Goal: Task Accomplishment & Management: Complete application form

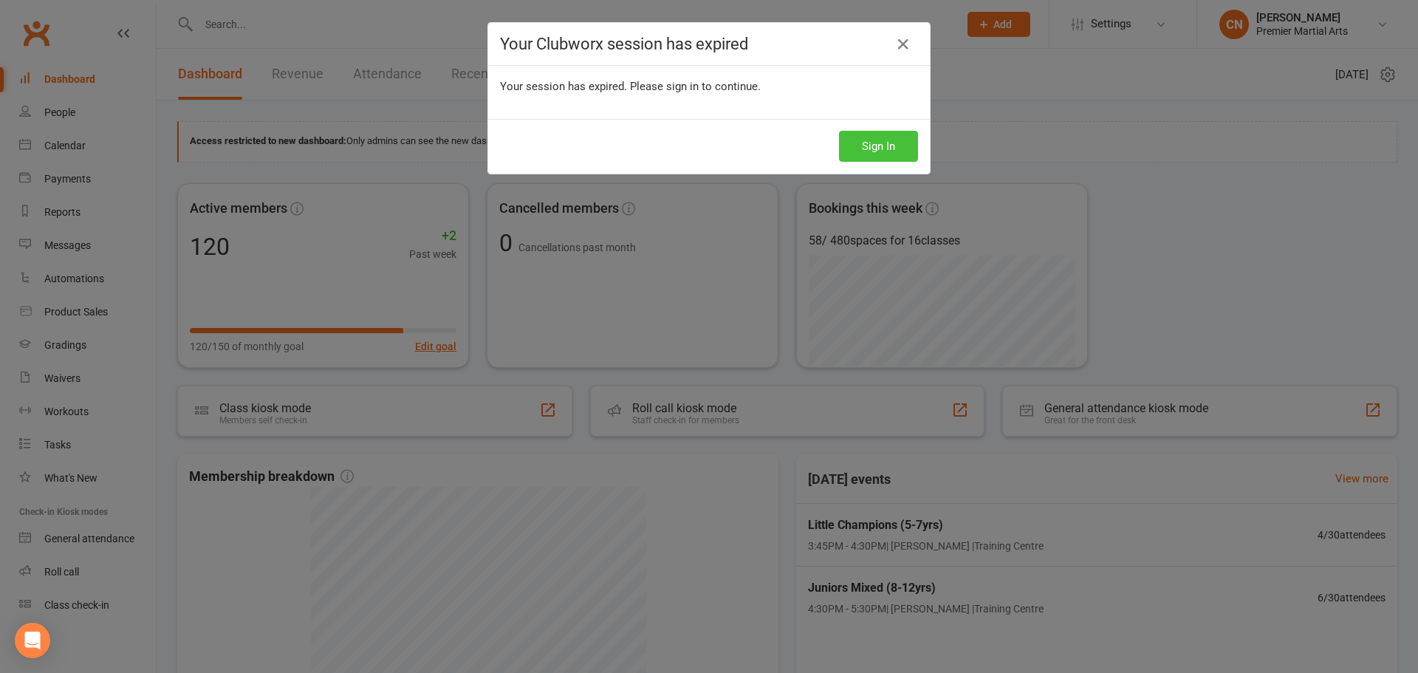
click at [876, 139] on button "Sign In" at bounding box center [878, 146] width 79 height 31
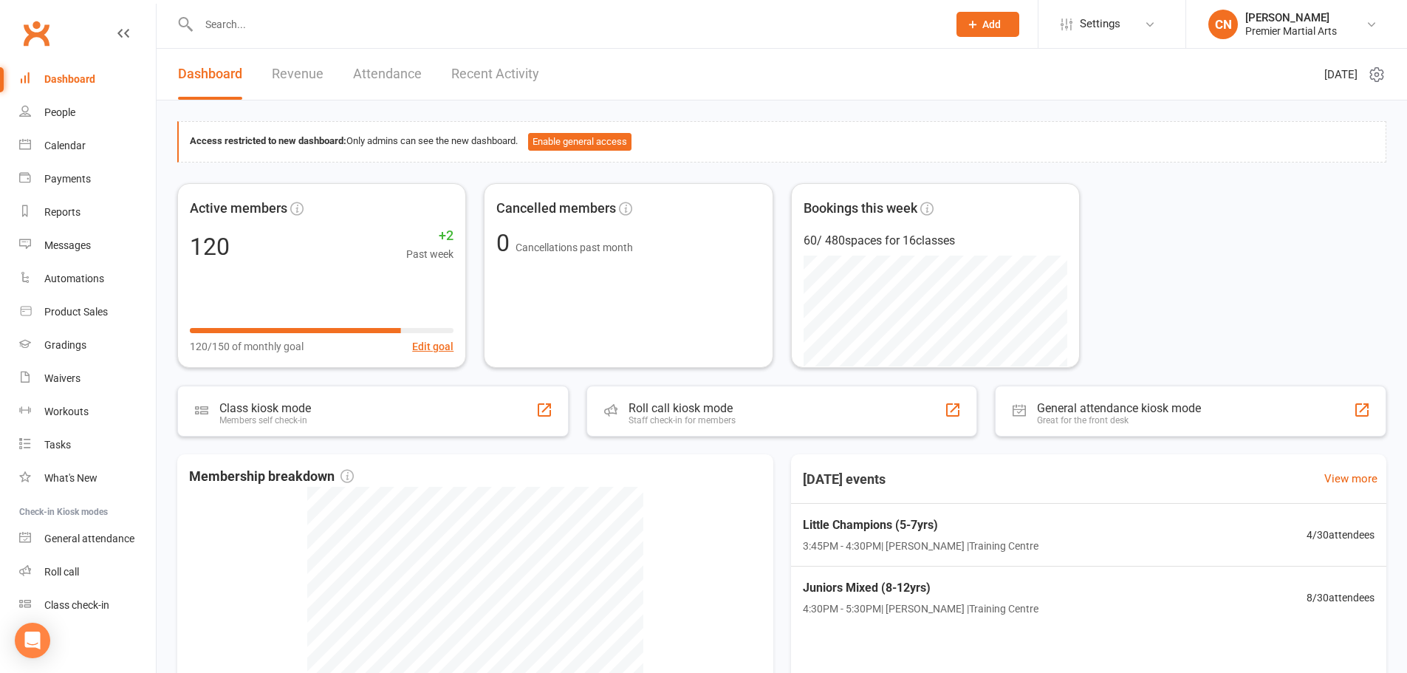
click at [1003, 25] on button "Add" at bounding box center [987, 24] width 63 height 25
click at [977, 110] on link "Member" at bounding box center [971, 100] width 131 height 34
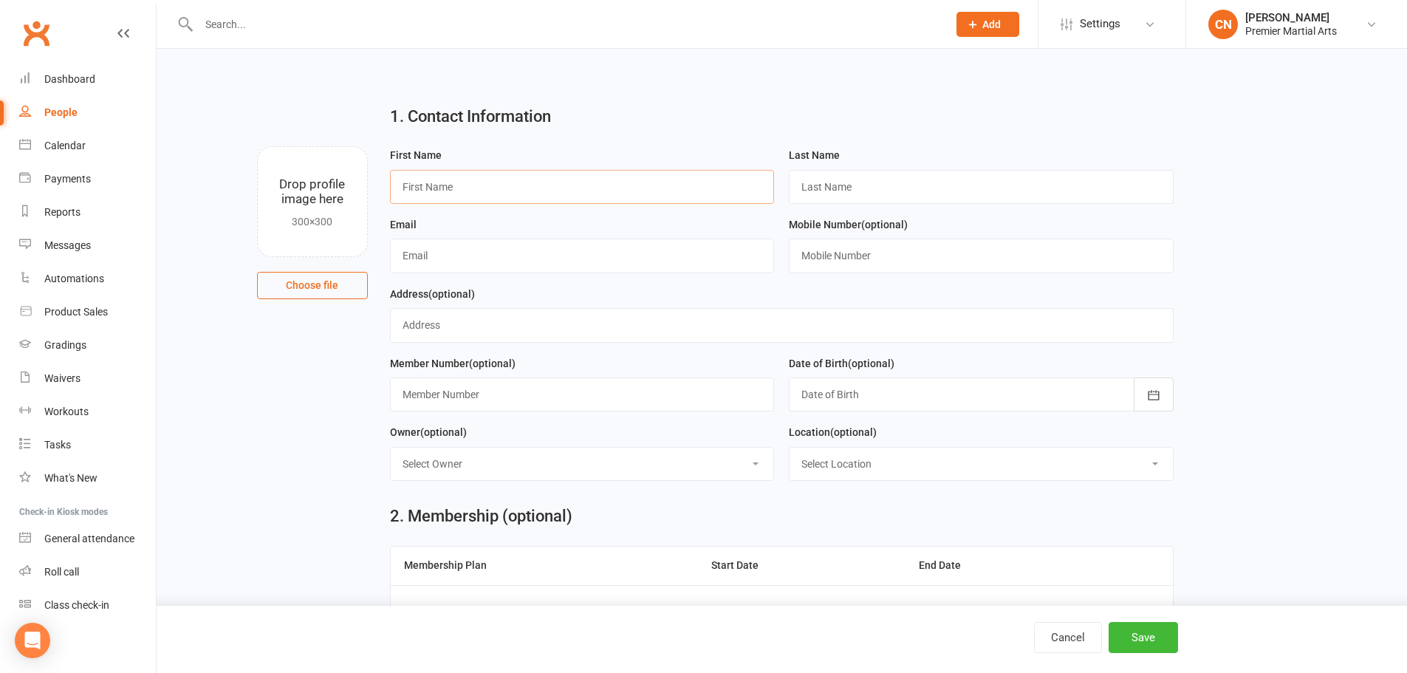
click at [563, 187] on input "text" at bounding box center [582, 187] width 385 height 34
type input "[PERSON_NAME]"
type input "Mohammadyari"
click at [576, 252] on input "text" at bounding box center [582, 256] width 385 height 34
type input "[EMAIL_ADDRESS][DOMAIN_NAME]"
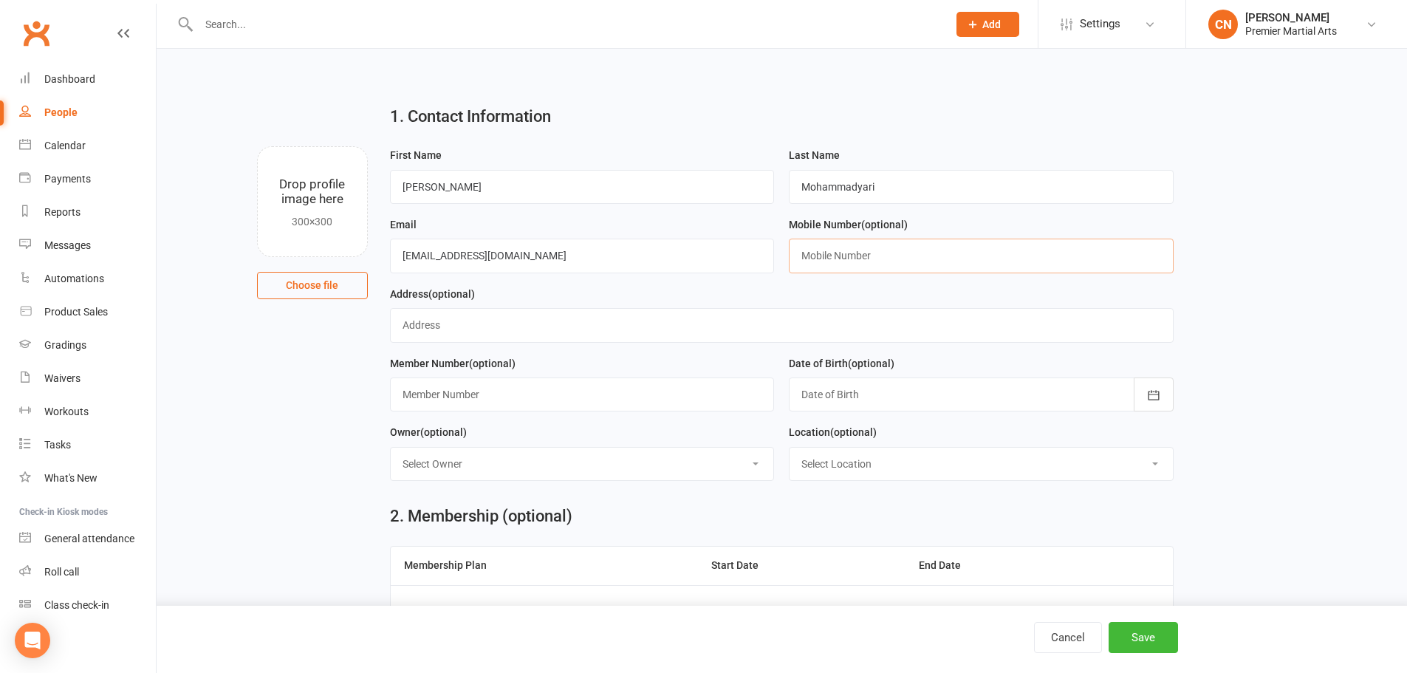
click at [815, 271] on input "text" at bounding box center [981, 256] width 385 height 34
type input "07411654140"
click at [785, 317] on input "text" at bounding box center [782, 325] width 784 height 34
type input "[STREET_ADDRESS]"
click at [975, 405] on div at bounding box center [981, 394] width 385 height 34
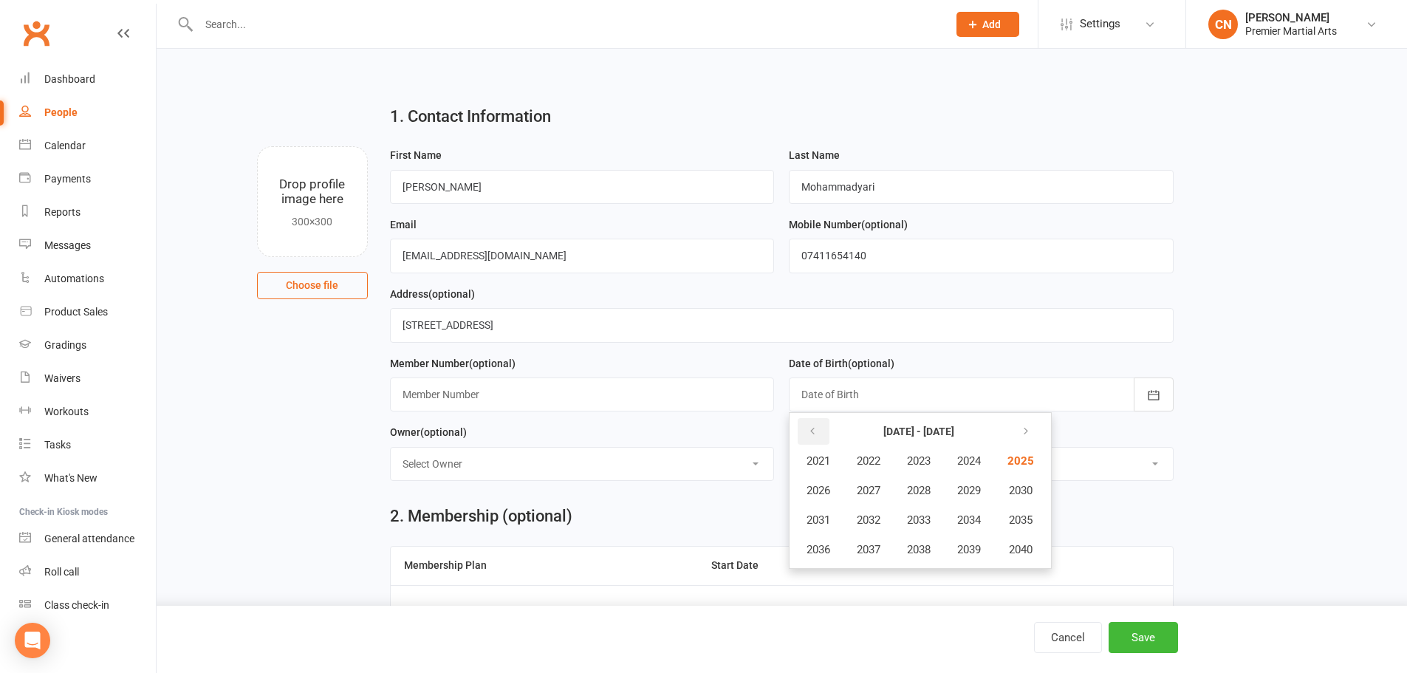
click at [814, 430] on icon "button" at bounding box center [812, 431] width 10 height 12
click at [976, 550] on span "2019" at bounding box center [969, 549] width 24 height 13
click at [828, 462] on span "January" at bounding box center [826, 460] width 38 height 13
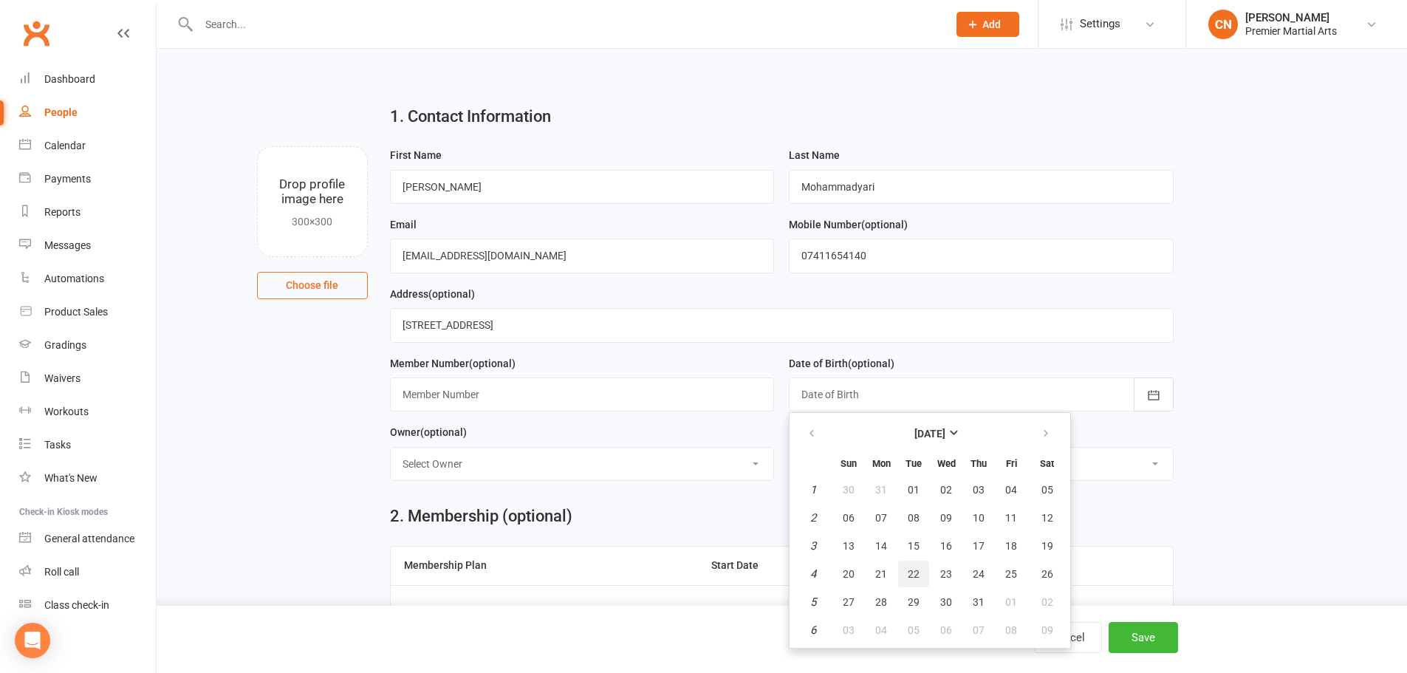
click at [917, 580] on span "22" at bounding box center [914, 574] width 12 height 12
type input "[DATE]"
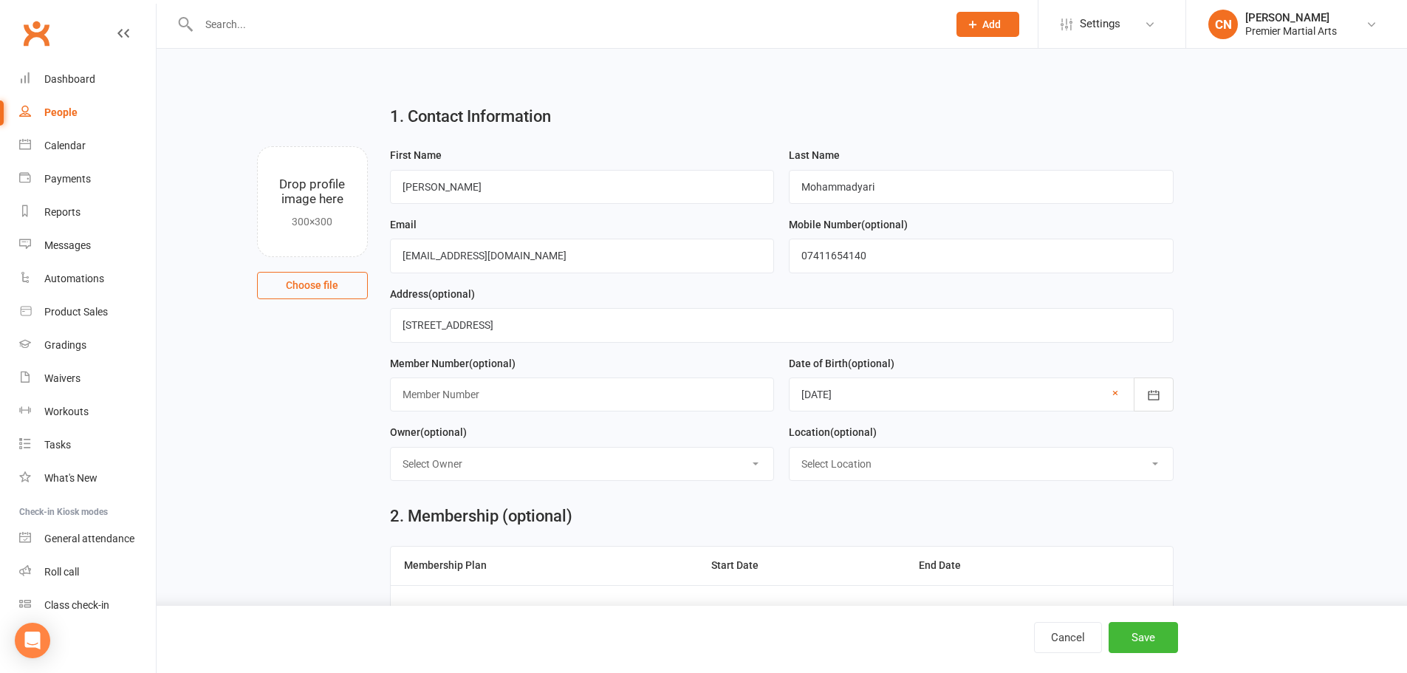
click at [926, 477] on select "Select Location Training Centre Zoom training" at bounding box center [980, 464] width 383 height 32
select select "0"
click at [789, 450] on select "Select Location Training Centre Zoom training" at bounding box center [980, 464] width 383 height 32
click at [910, 523] on div "2. Membership (optional)" at bounding box center [782, 516] width 784 height 18
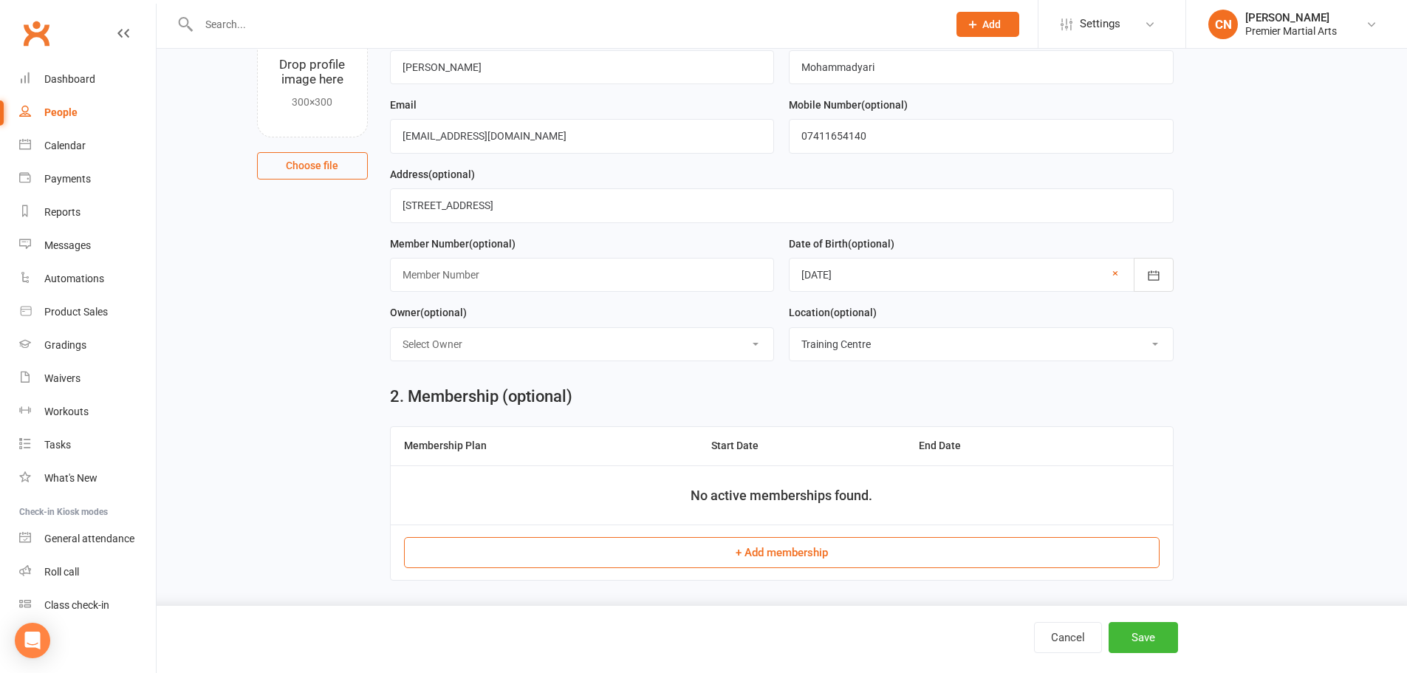
scroll to position [148, 0]
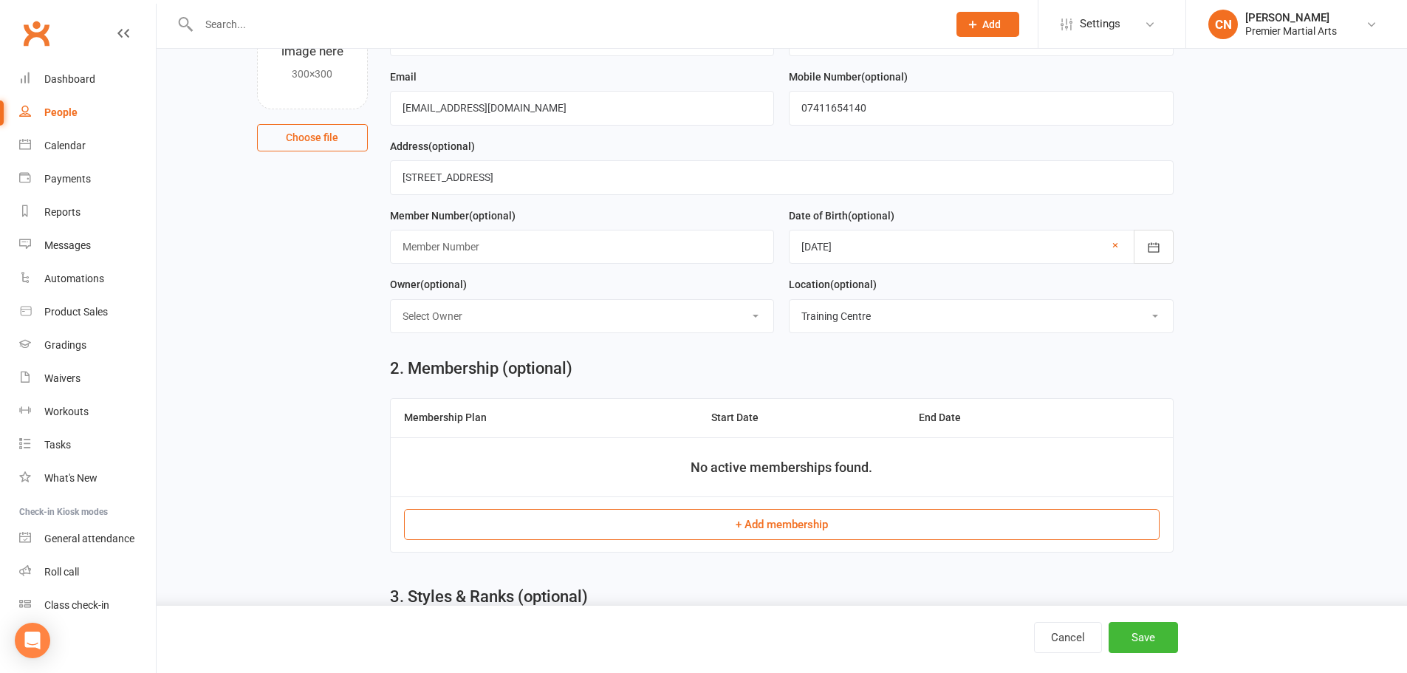
click at [895, 521] on button "+ Add membership" at bounding box center [781, 524] width 755 height 31
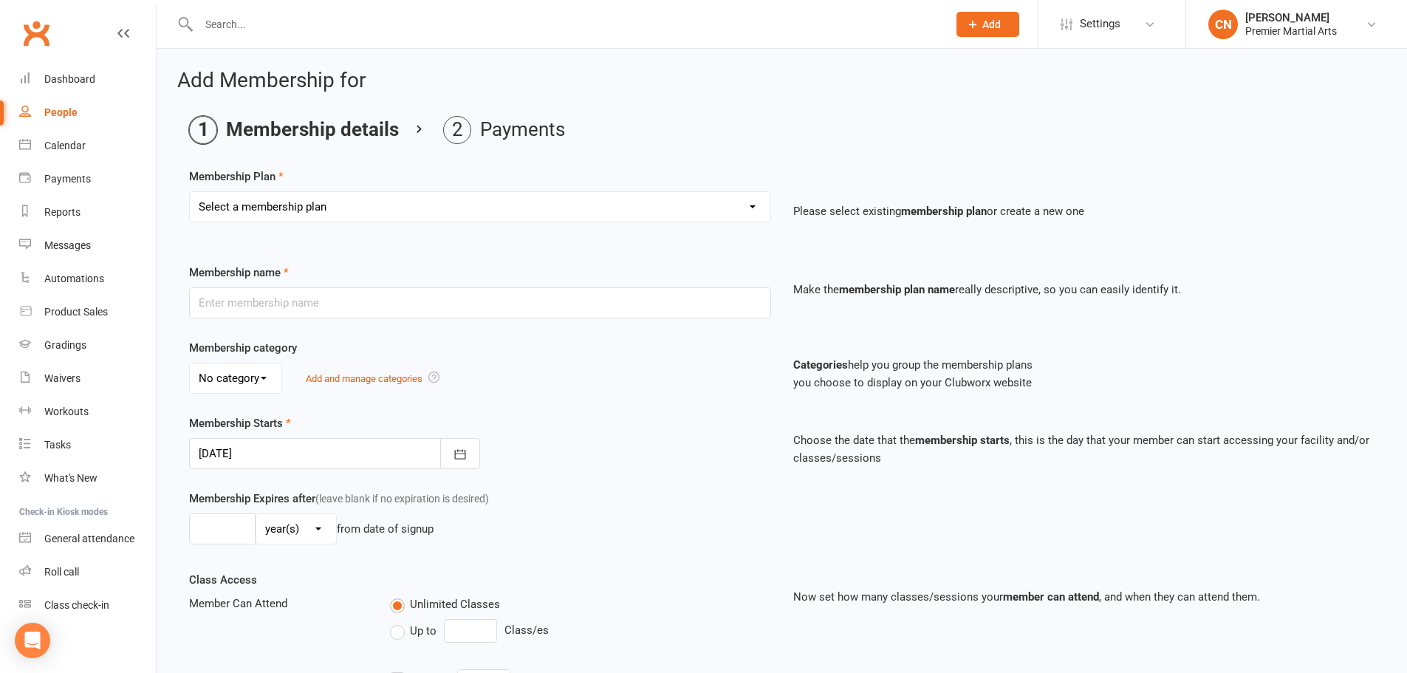
click at [310, 210] on select "Select a membership plan Create new Membership Plan Basic Training Programme Bl…" at bounding box center [480, 207] width 580 height 30
select select "1"
click at [190, 192] on select "Select a membership plan Create new Membership Plan Basic Training Programme Bl…" at bounding box center [480, 207] width 580 height 30
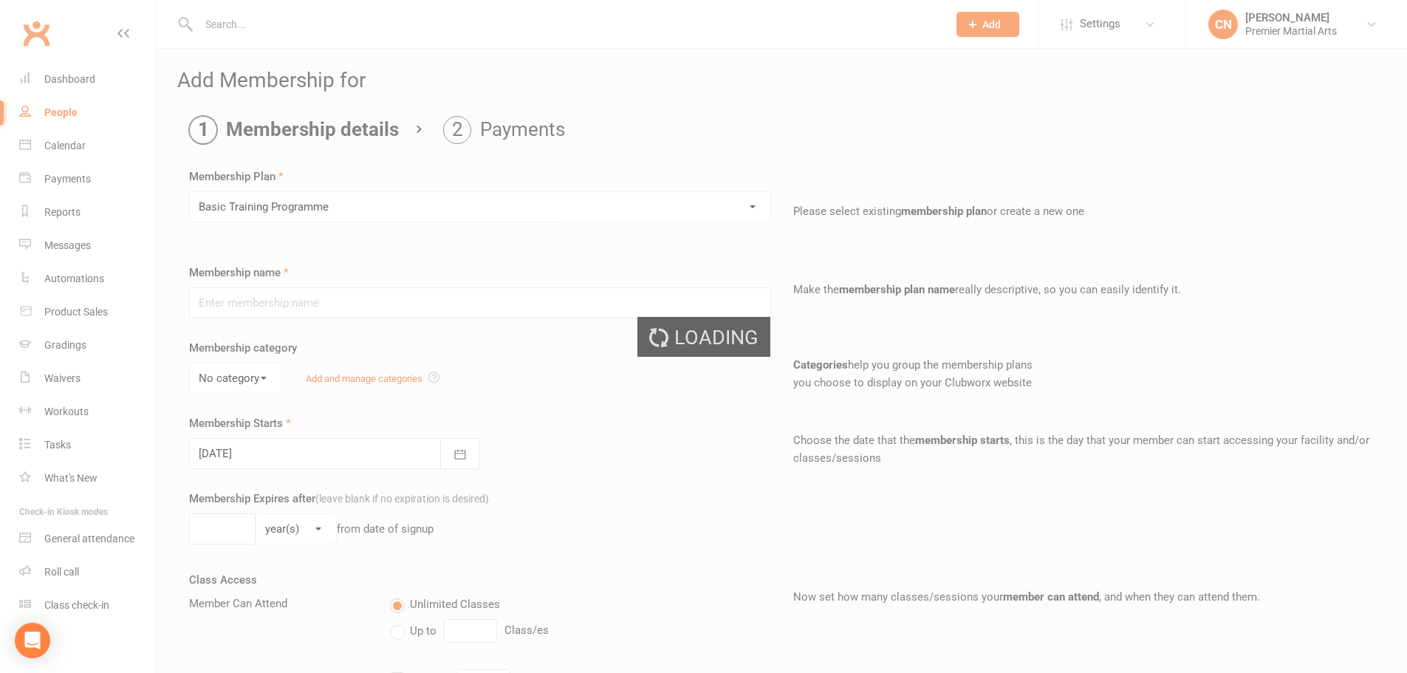
type input "Basic Training Programme"
select select "0"
type input "1"
type input "2"
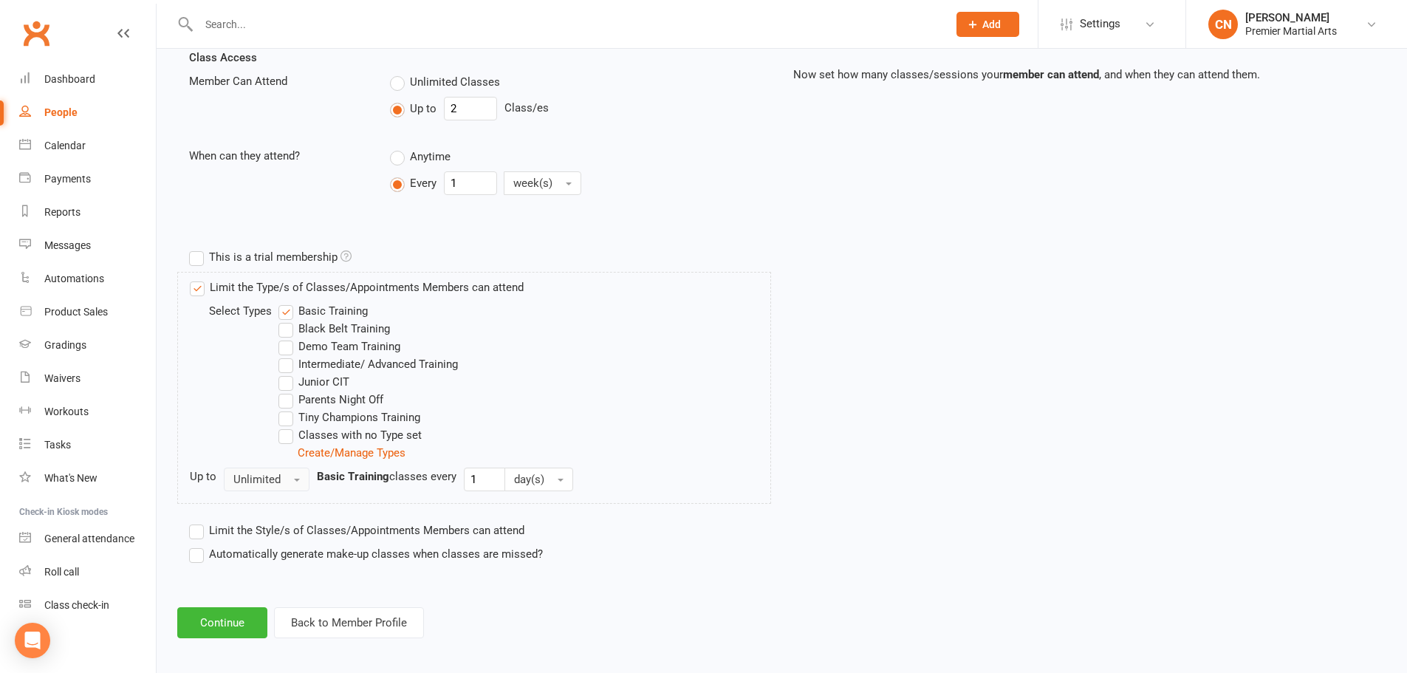
scroll to position [530, 0]
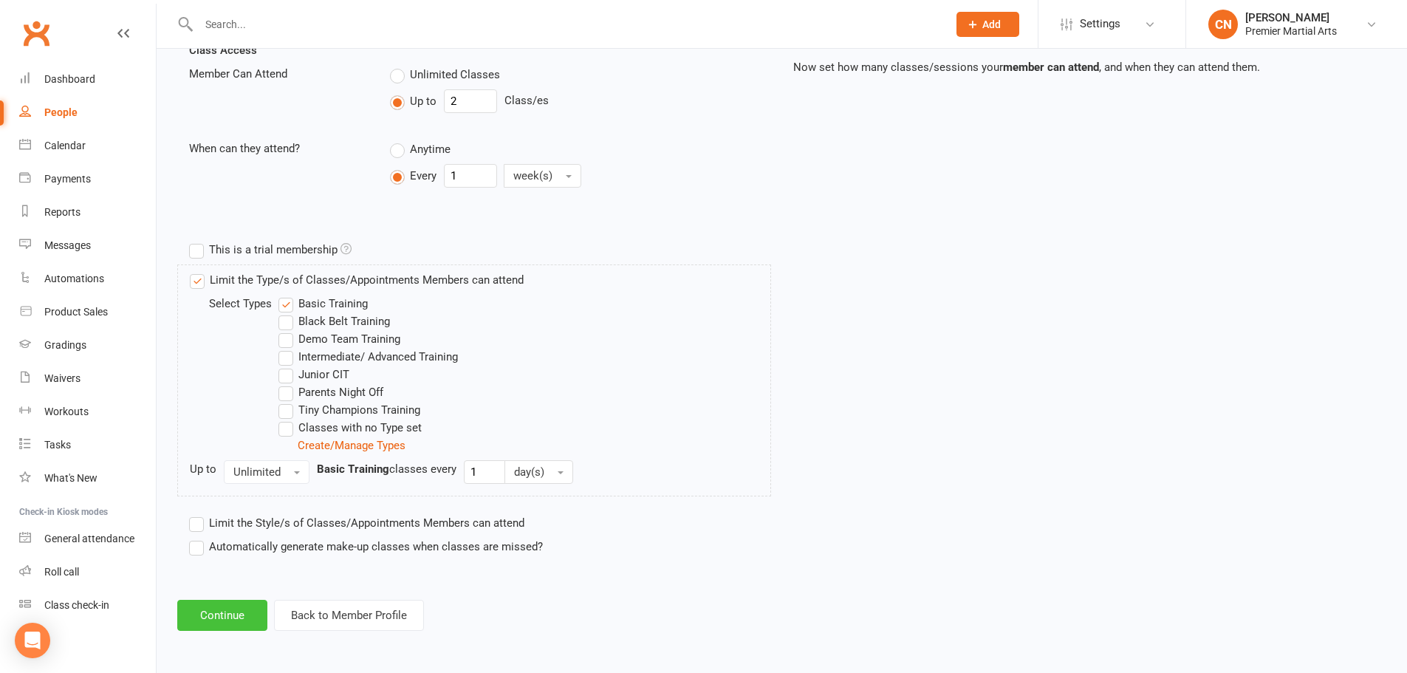
click at [227, 611] on button "Continue" at bounding box center [222, 615] width 90 height 31
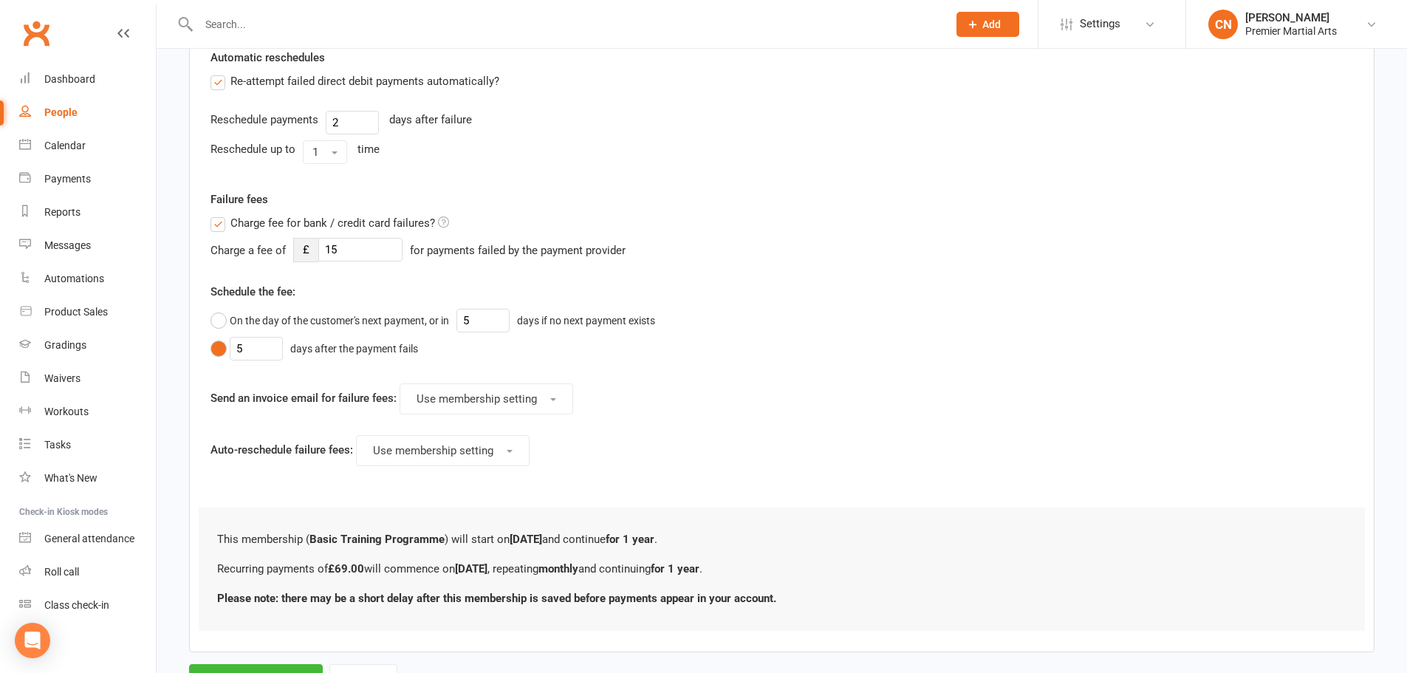
scroll to position [0, 0]
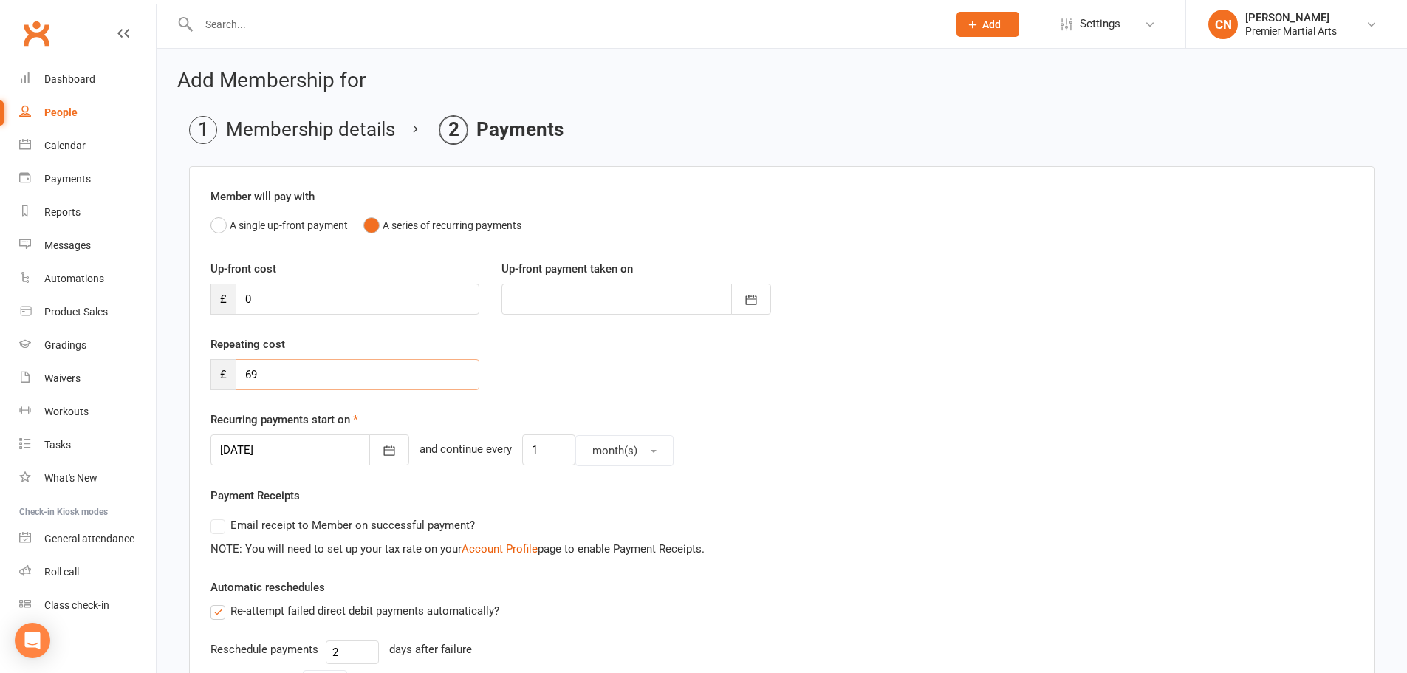
drag, startPoint x: 305, startPoint y: 369, endPoint x: 234, endPoint y: 354, distance: 72.4
click at [234, 354] on div "Repeating cost £ 69" at bounding box center [344, 362] width 291 height 55
type input "34.50"
click at [549, 391] on div "Repeating cost £ 34.50" at bounding box center [781, 372] width 1165 height 75
click at [310, 130] on li "Membership details" at bounding box center [292, 130] width 206 height 28
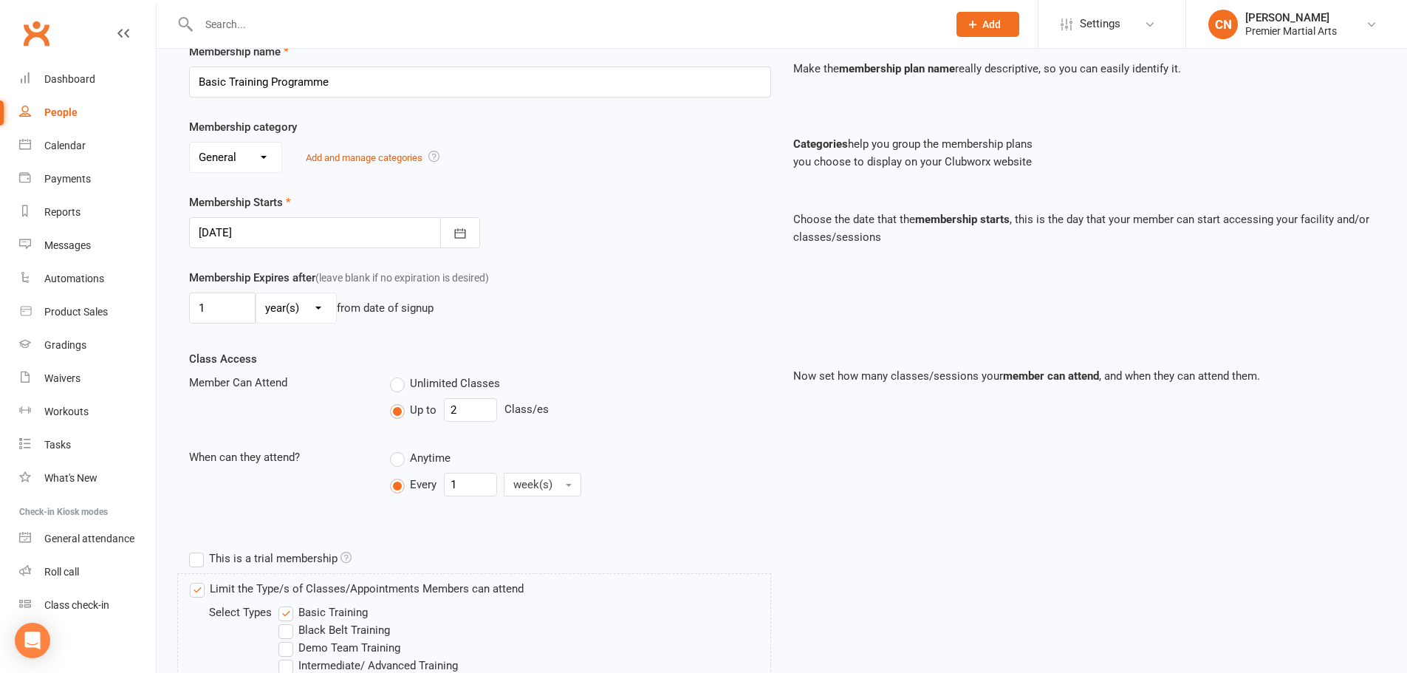
scroll to position [222, 0]
drag, startPoint x: 461, startPoint y: 412, endPoint x: 449, endPoint y: 405, distance: 13.9
click at [449, 405] on input "2" at bounding box center [470, 409] width 53 height 24
type input "1"
click at [717, 479] on div "Every 1 week(s)" at bounding box center [580, 484] width 380 height 24
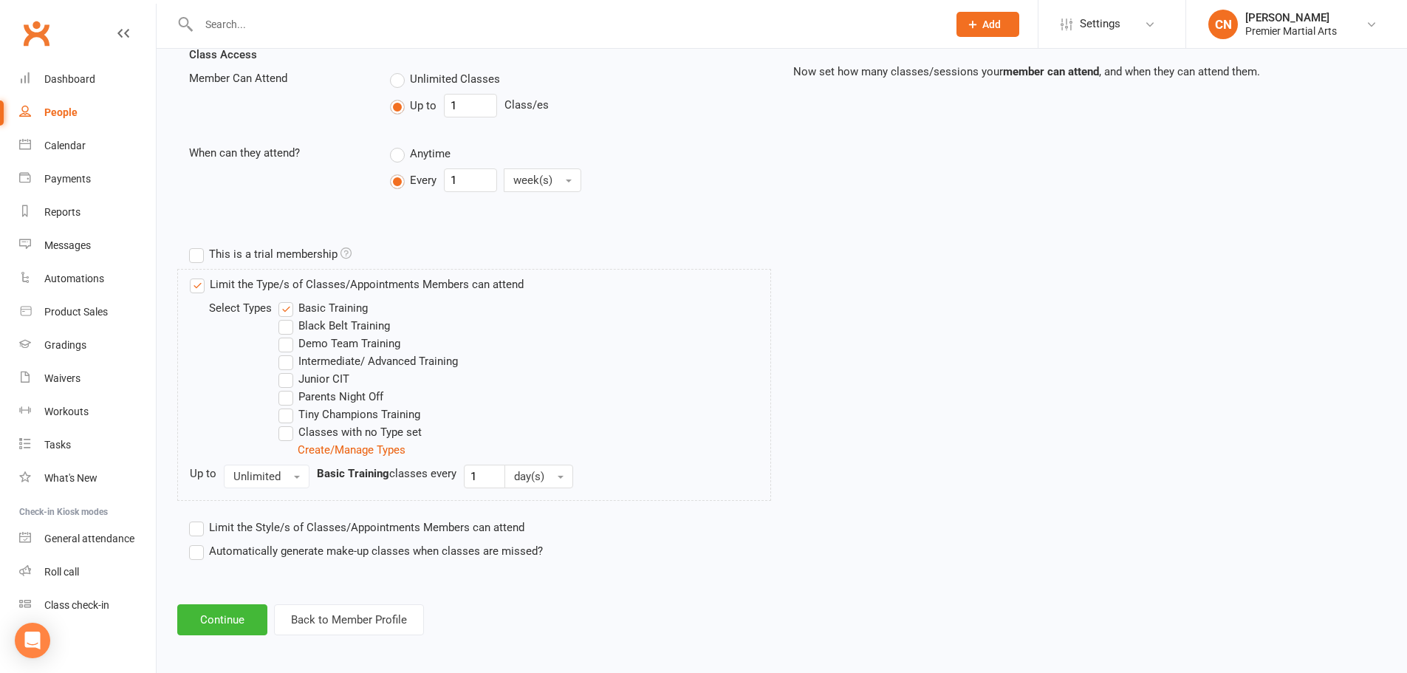
scroll to position [530, 0]
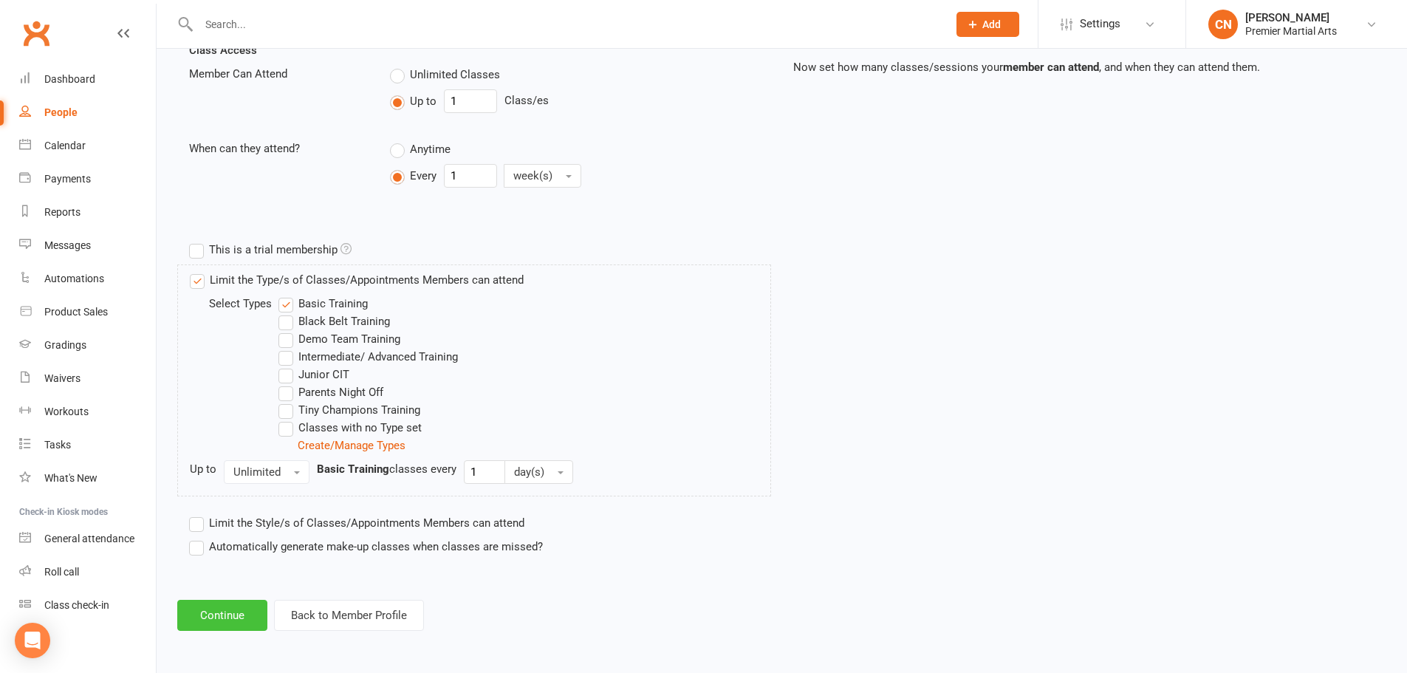
click at [236, 605] on button "Continue" at bounding box center [222, 615] width 90 height 31
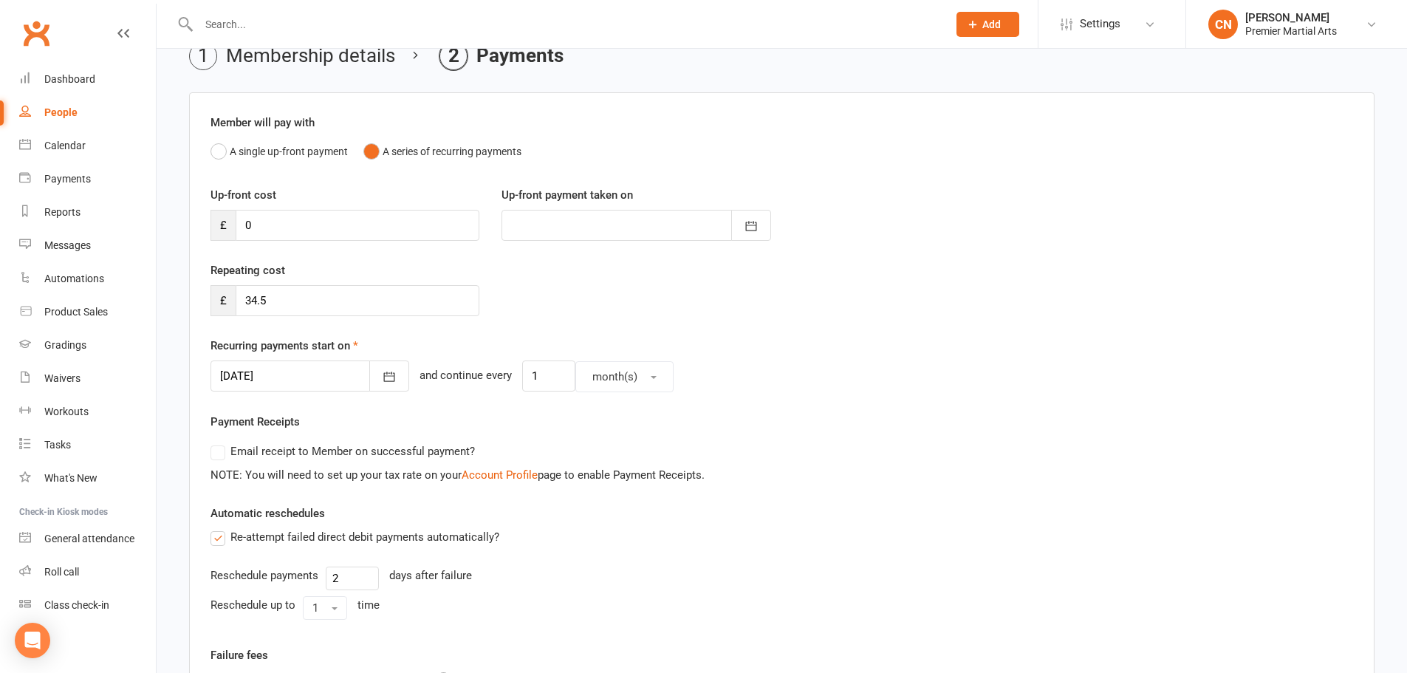
scroll to position [148, 0]
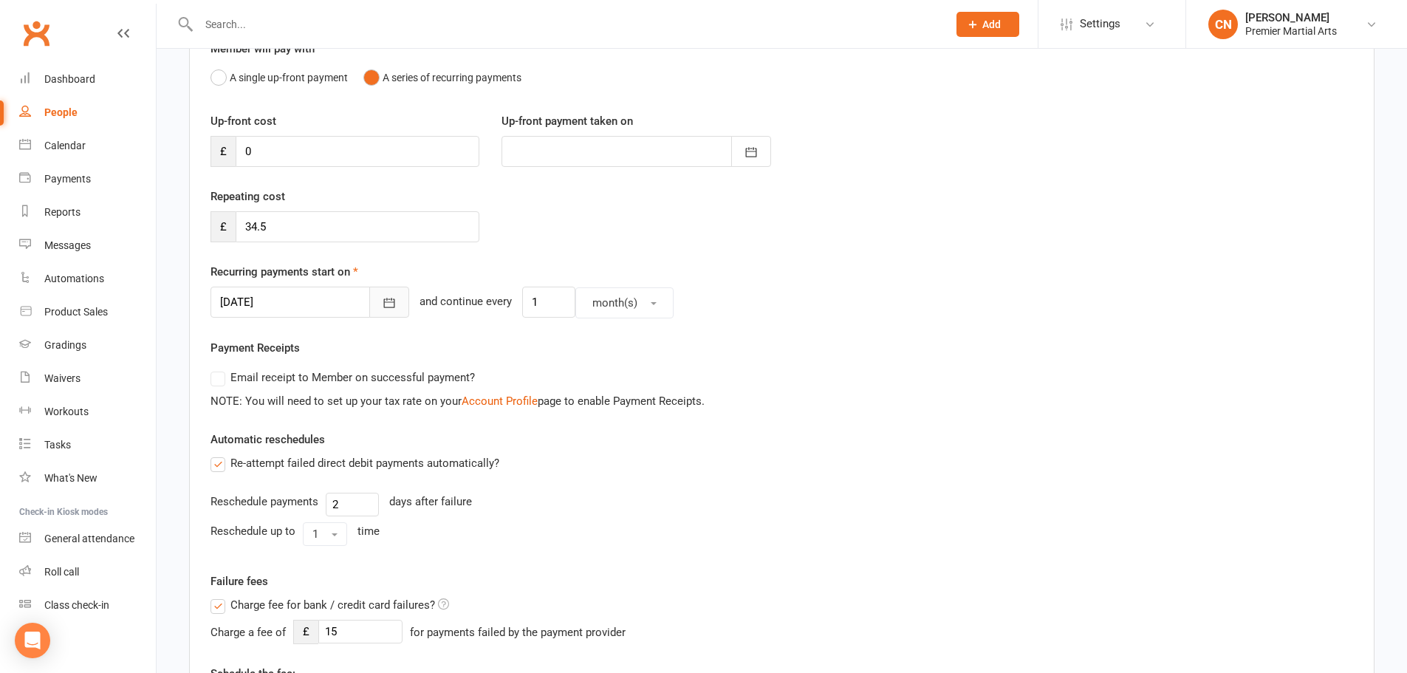
click at [382, 301] on icon "button" at bounding box center [389, 302] width 15 height 15
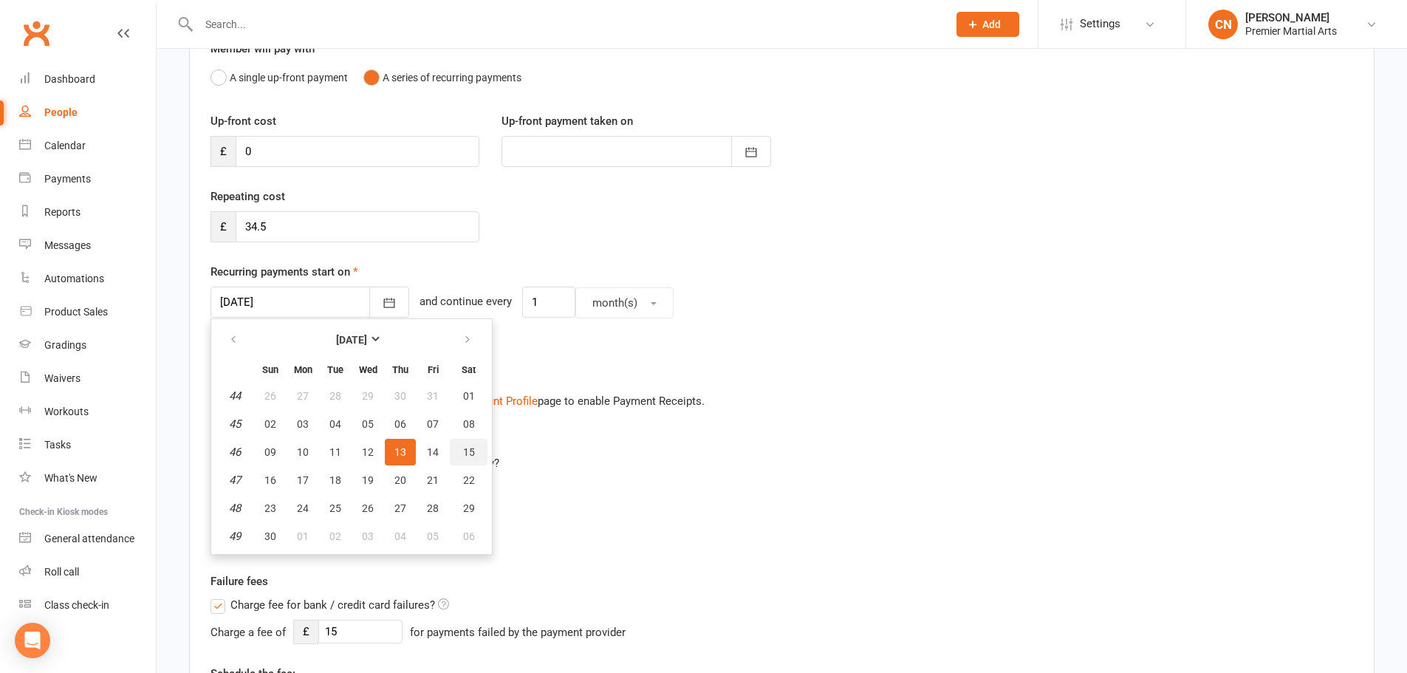
click at [465, 452] on span "15" at bounding box center [469, 452] width 12 height 12
type input "[DATE]"
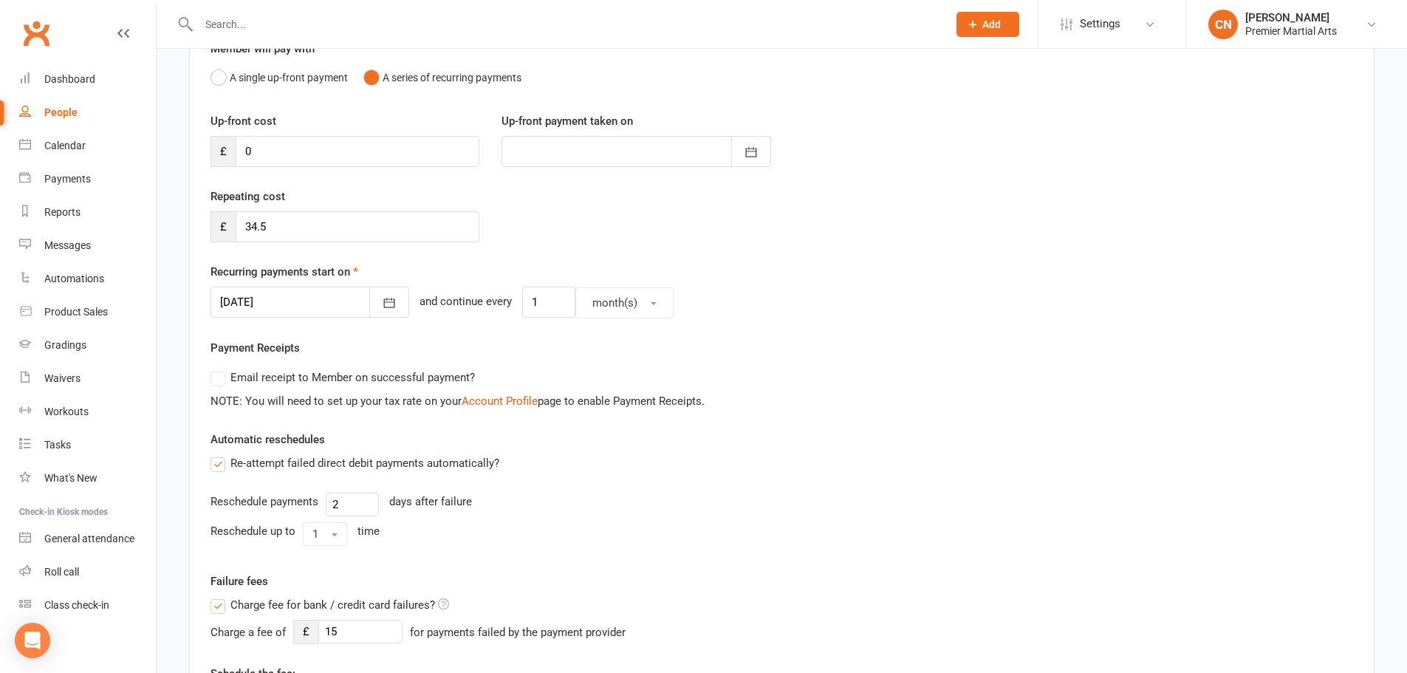
click at [578, 467] on div "Re-attempt failed direct debit payments automatically?" at bounding box center [781, 463] width 1142 height 18
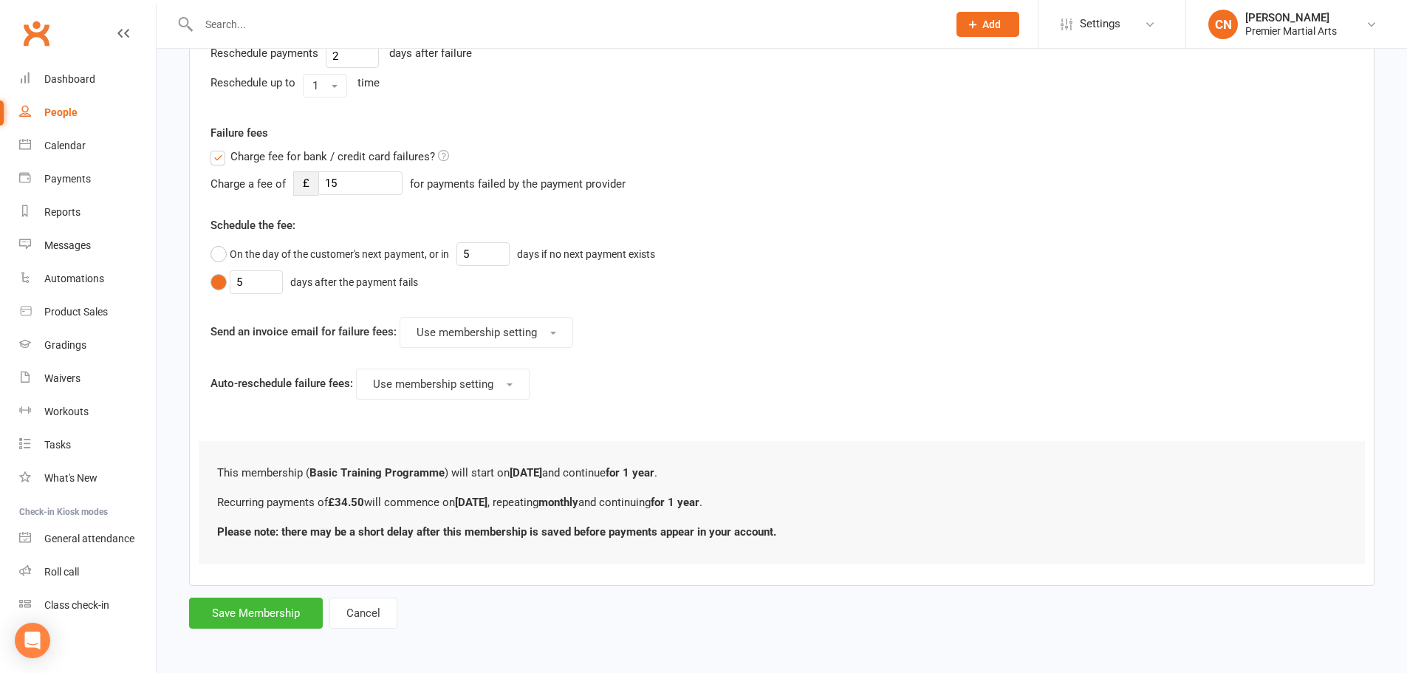
scroll to position [597, 0]
click at [244, 611] on button "Save Membership" at bounding box center [256, 612] width 134 height 31
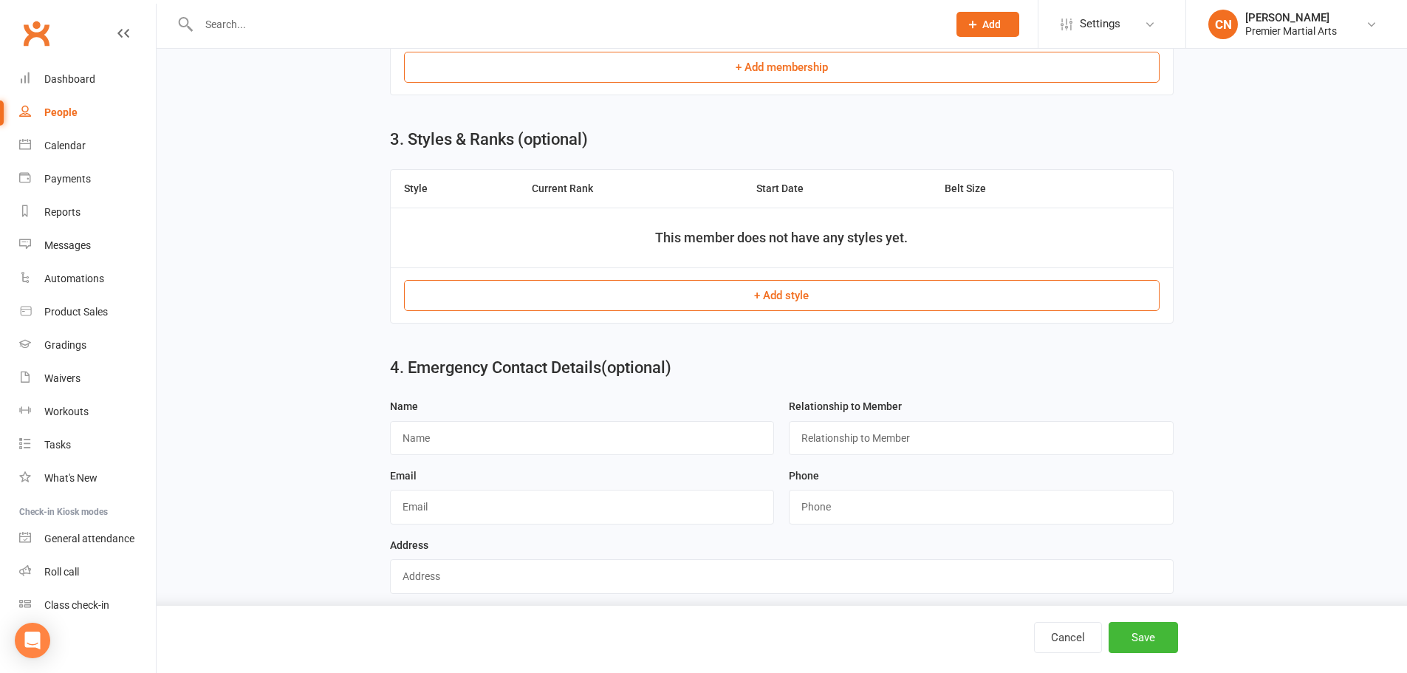
scroll to position [496, 0]
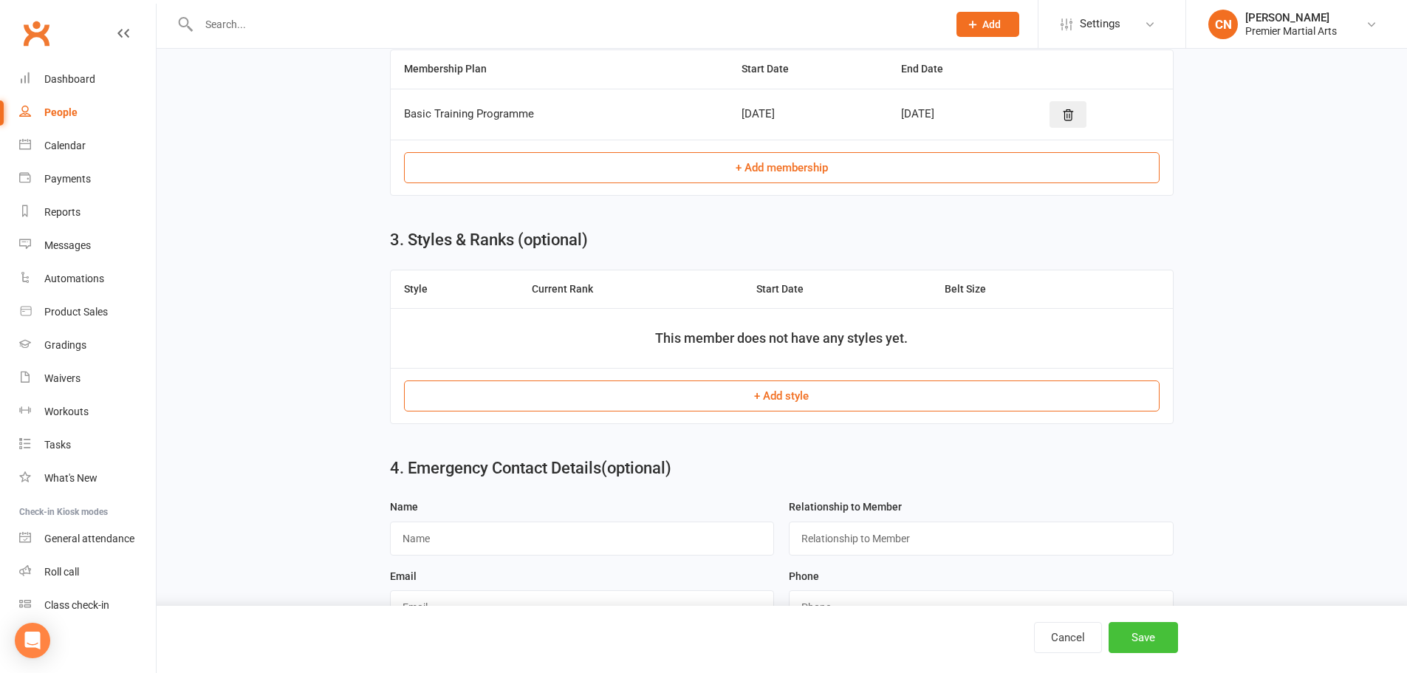
click at [1159, 640] on button "Save" at bounding box center [1142, 637] width 69 height 31
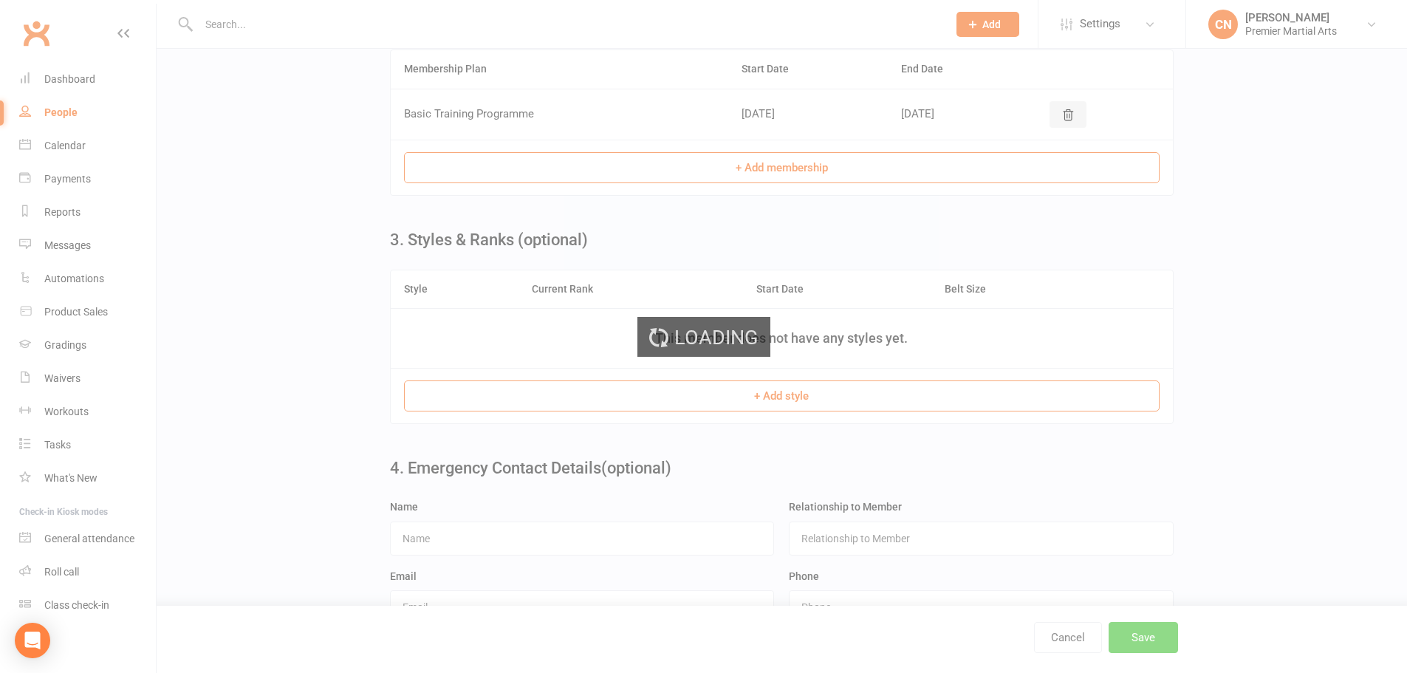
scroll to position [0, 0]
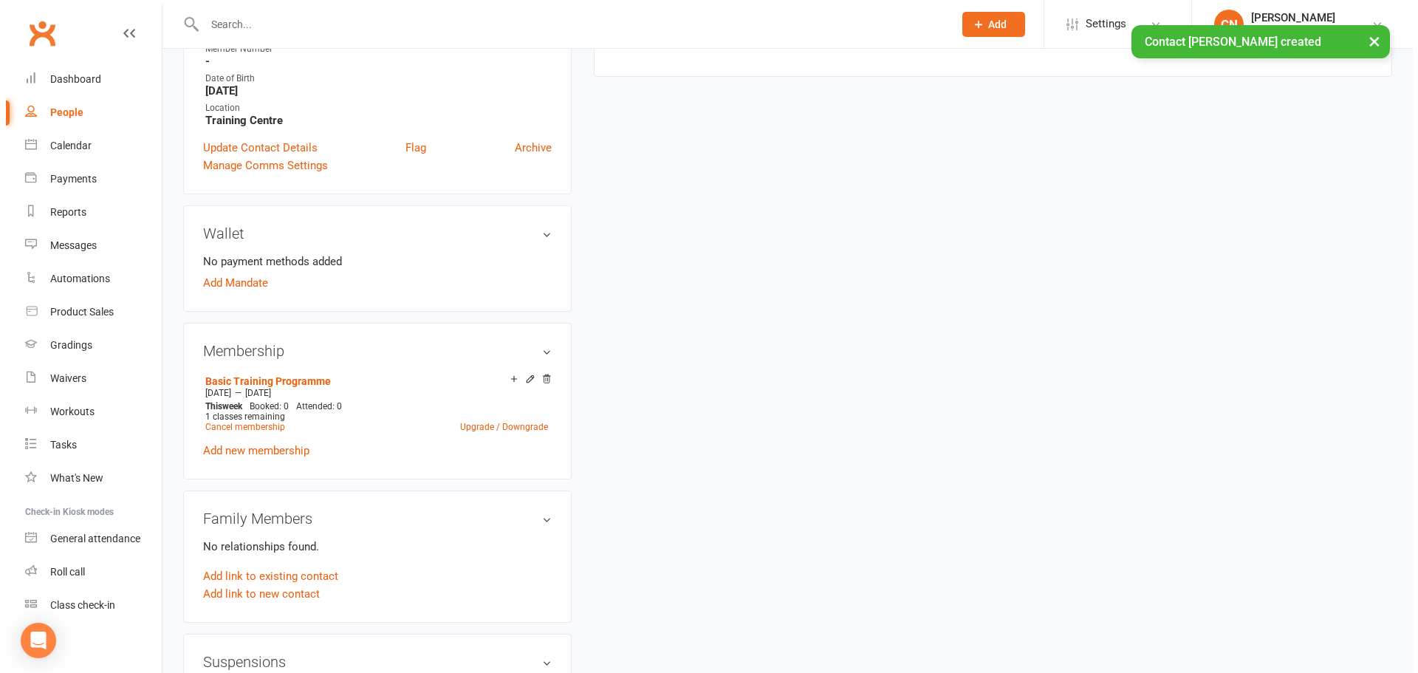
scroll to position [369, 0]
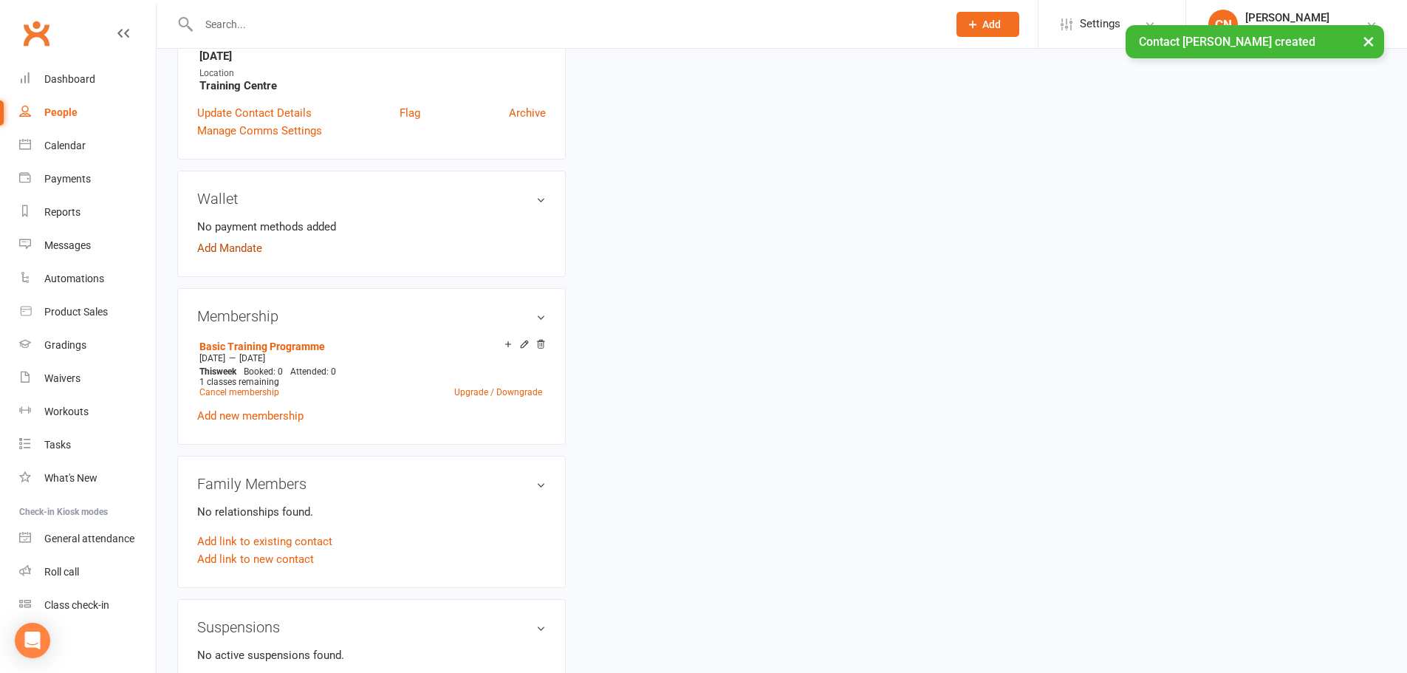
click at [248, 250] on link "Add Mandate" at bounding box center [229, 248] width 65 height 18
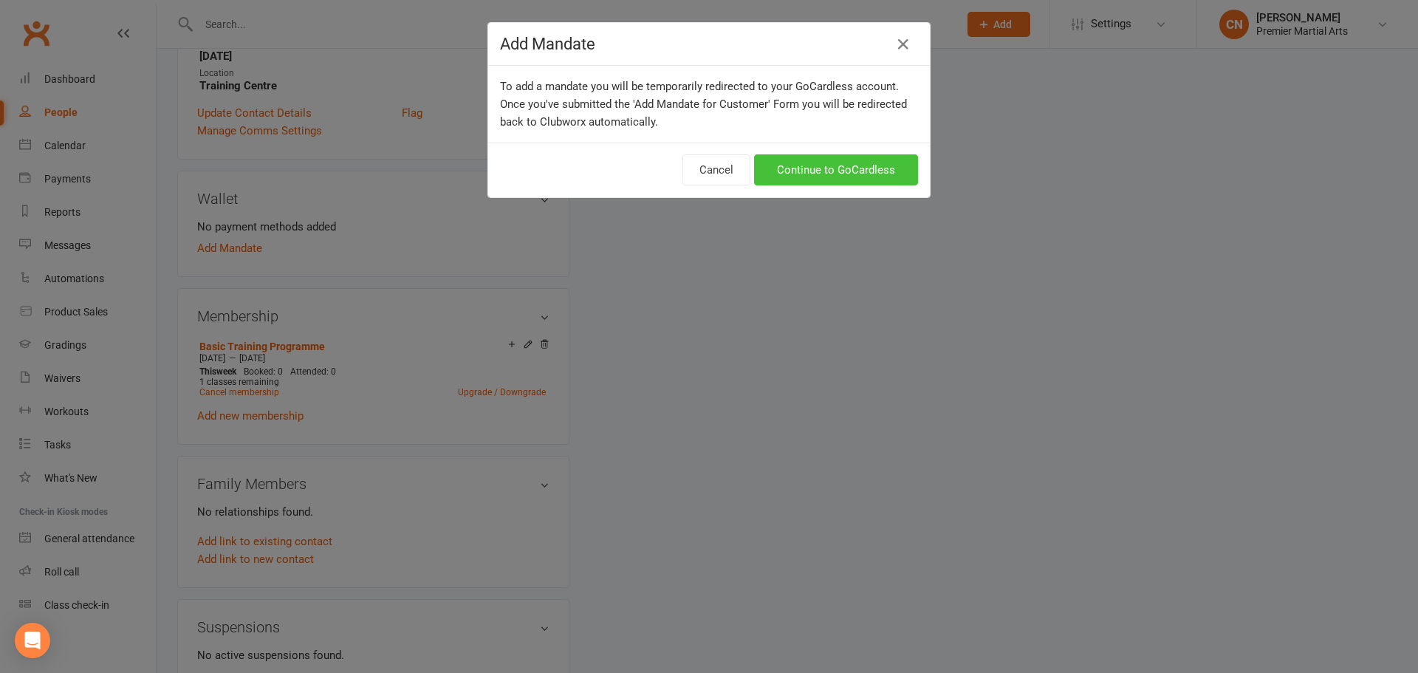
click at [832, 177] on link "Continue to GoCardless" at bounding box center [836, 169] width 164 height 31
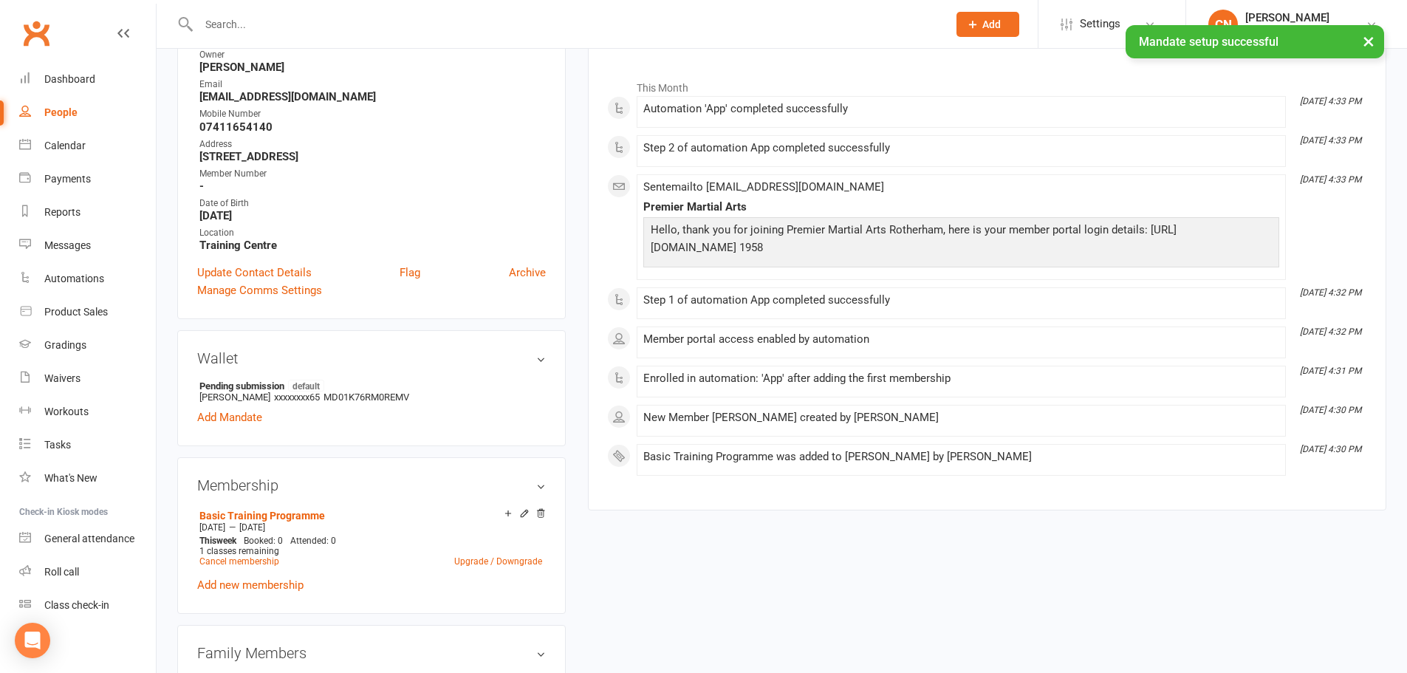
scroll to position [222, 0]
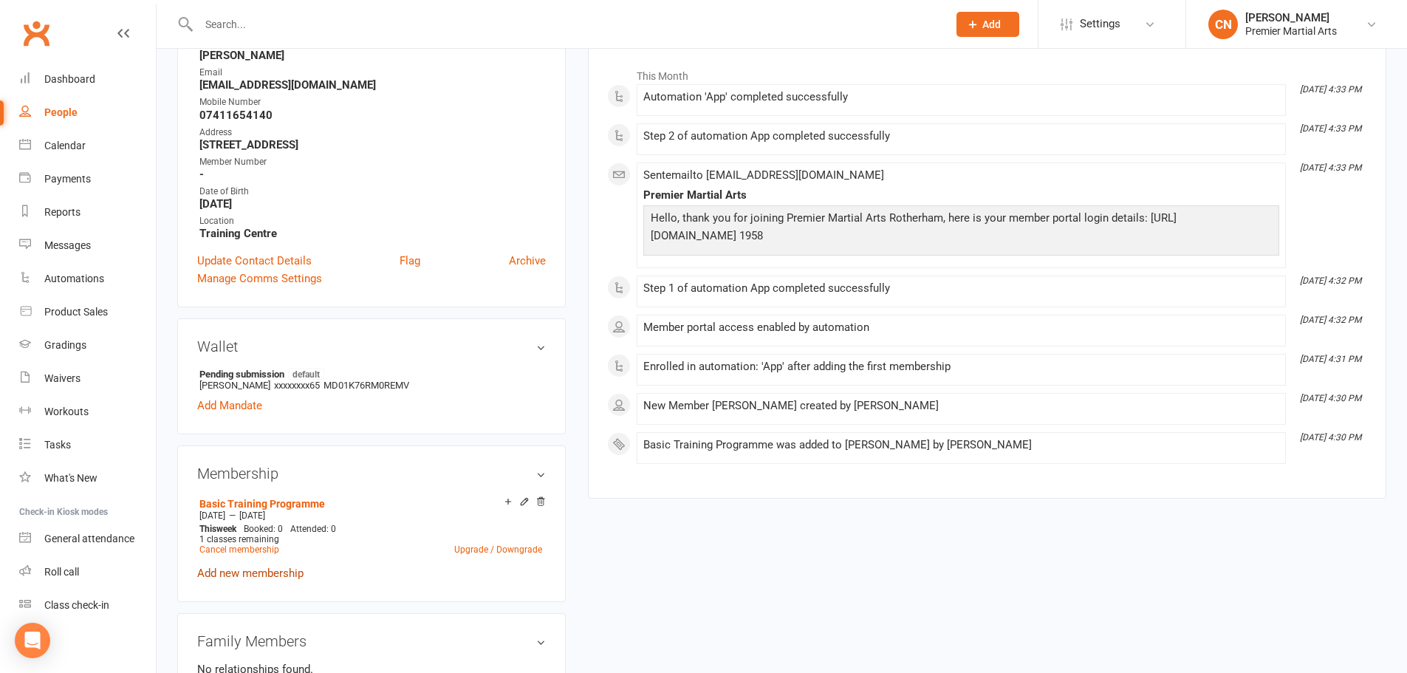
click at [259, 572] on link "Add new membership" at bounding box center [250, 572] width 106 height 13
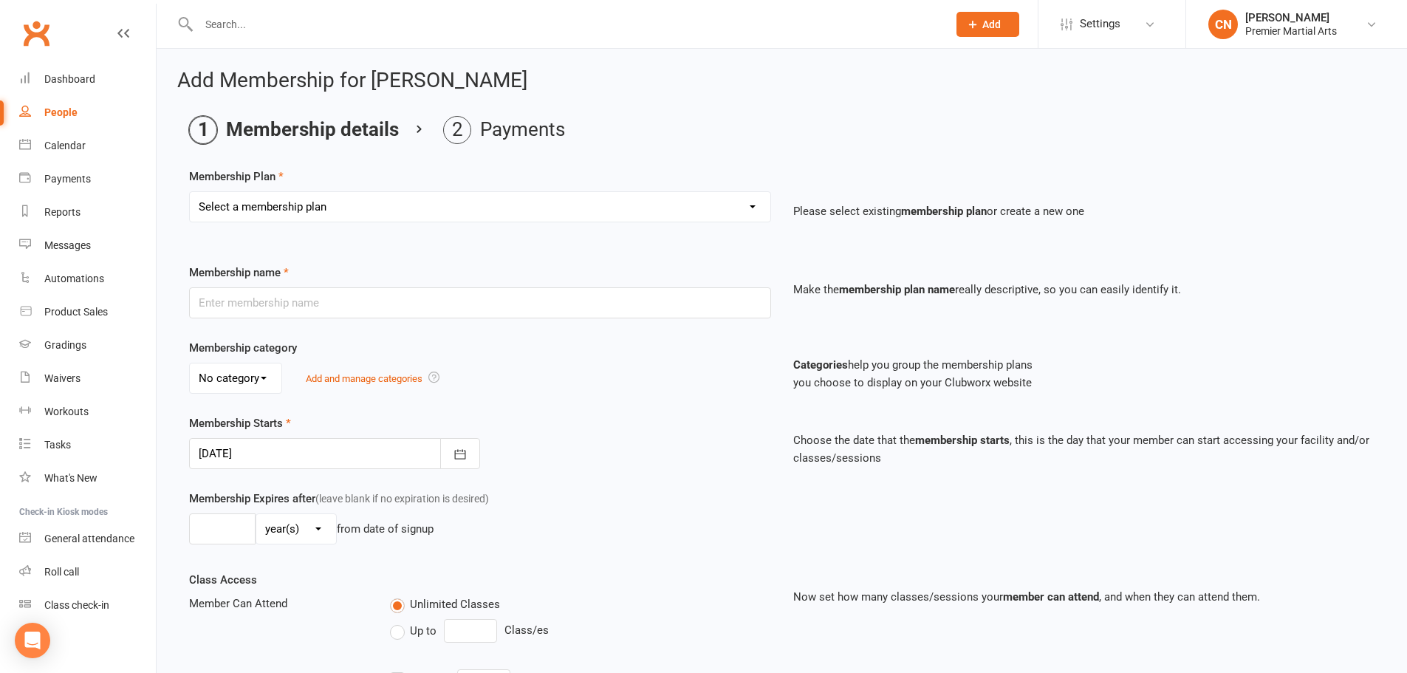
click at [397, 210] on select "Select a membership plan Create new Membership Plan Basic Training Programme Bl…" at bounding box center [480, 207] width 580 height 30
select select "9"
click at [190, 192] on select "Select a membership plan Create new Membership Plan Basic Training Programme Bl…" at bounding box center [480, 207] width 580 height 30
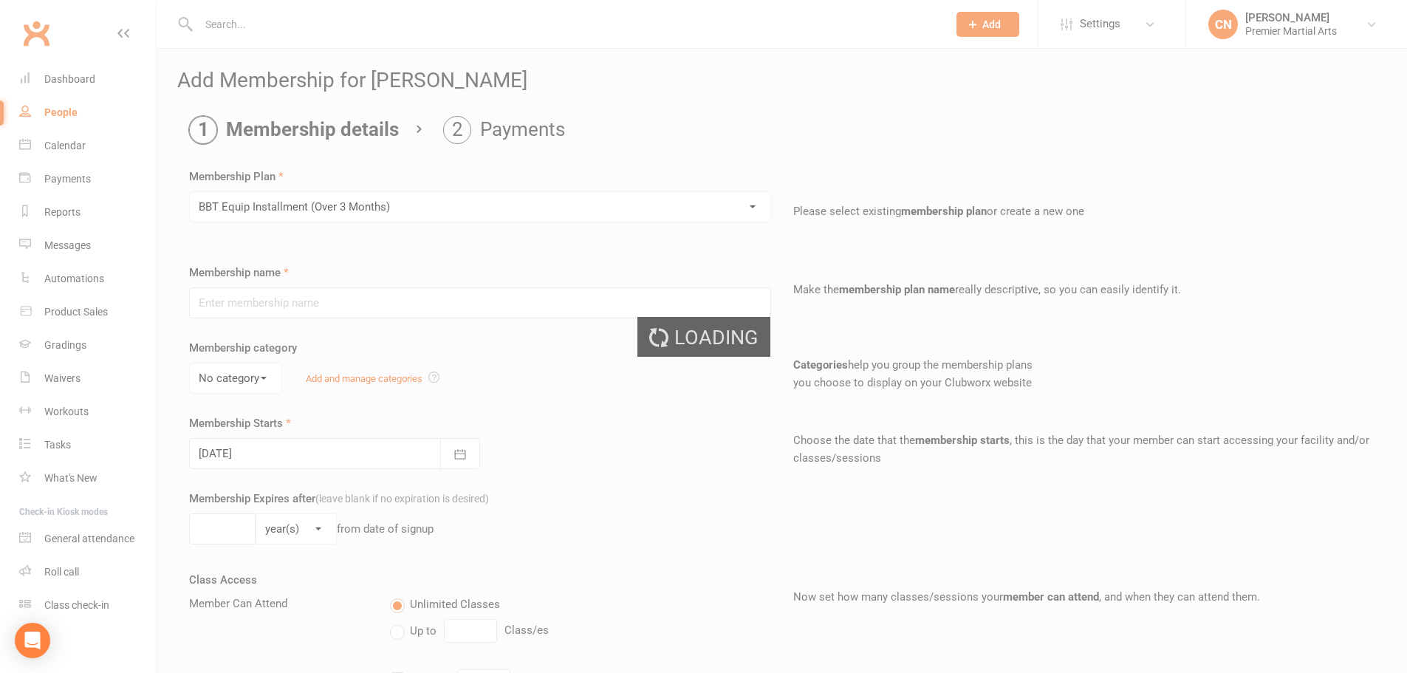
type input "BBT Equip Installment (Over 3 Months)"
select select "0"
type input "3"
select select "2"
type input "0"
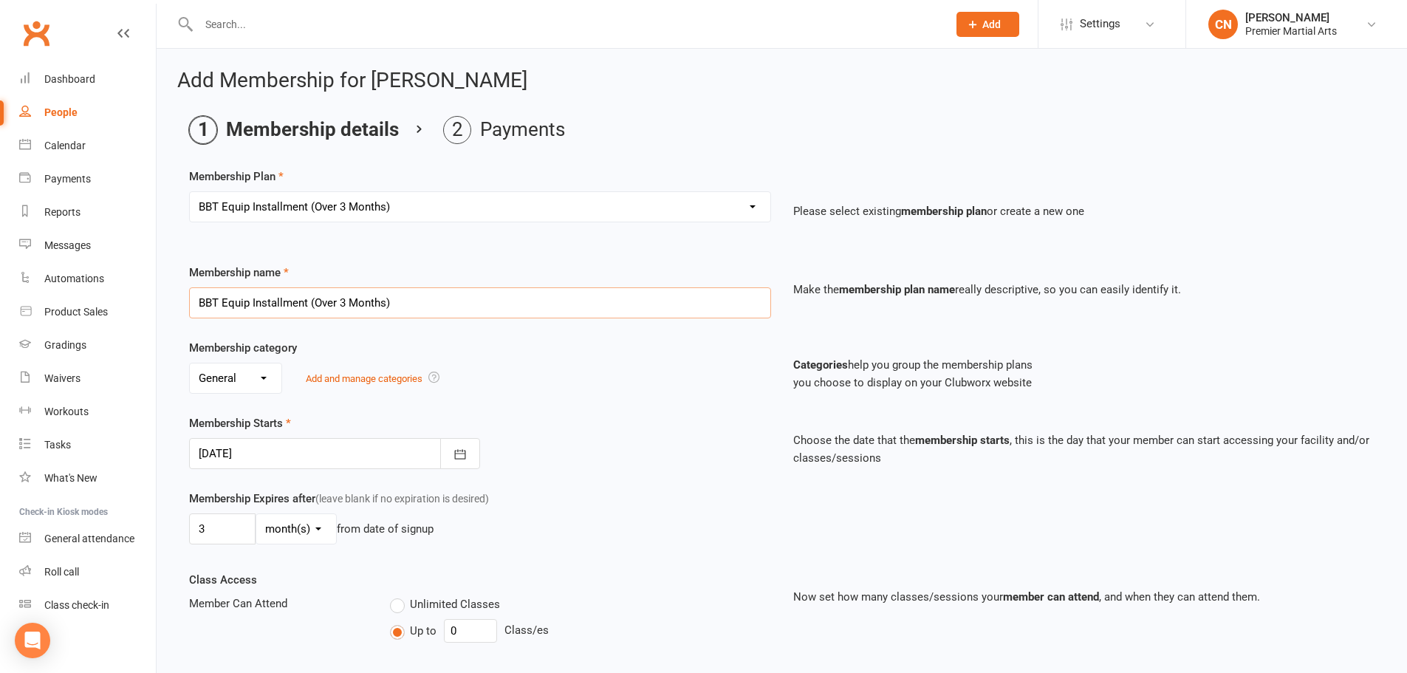
click at [406, 301] on input "BBT Equip Installment (Over 3 Months)" at bounding box center [480, 302] width 582 height 31
click at [340, 304] on input "BBT Equip Installment (Over 3 Months)" at bounding box center [480, 302] width 582 height 31
type input "BBT Equip Installment (Over 2 Months)"
click at [487, 336] on div "Membership name BBT Equip Installment (Over 2 Months) Make the membership plan …" at bounding box center [781, 301] width 1207 height 75
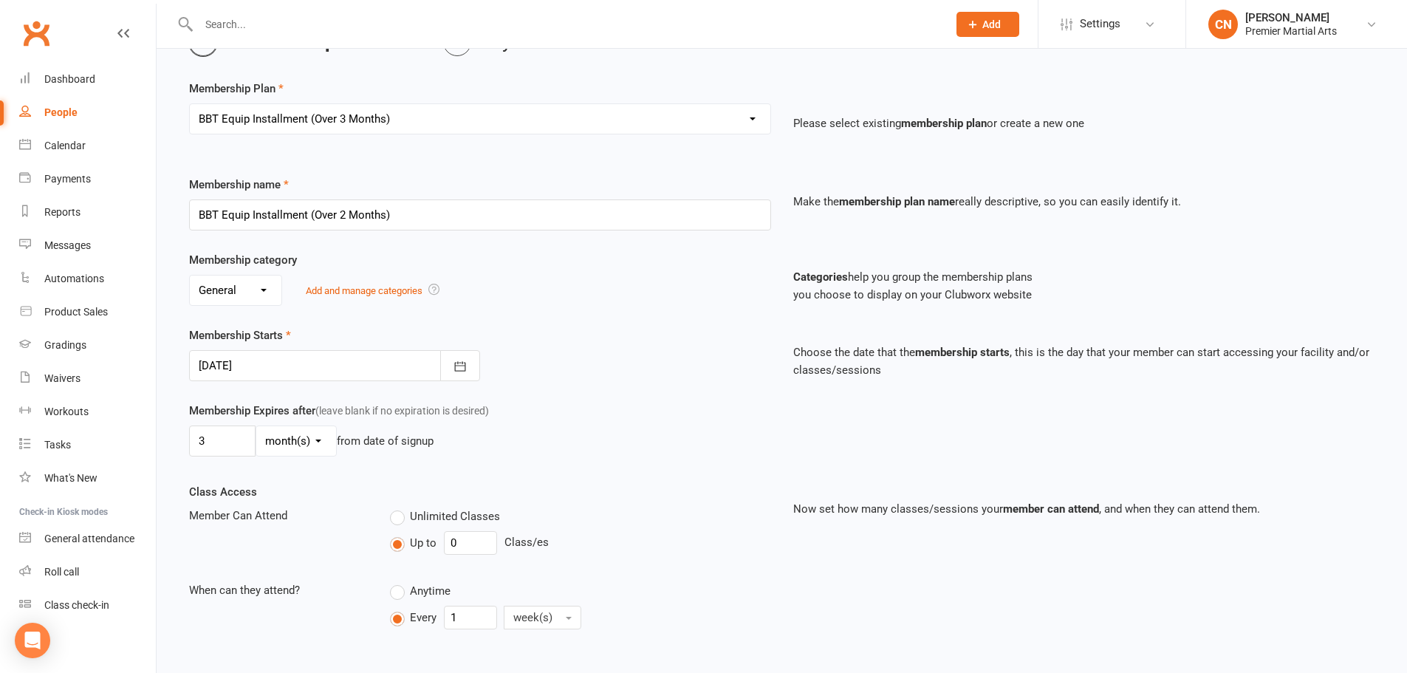
scroll to position [148, 0]
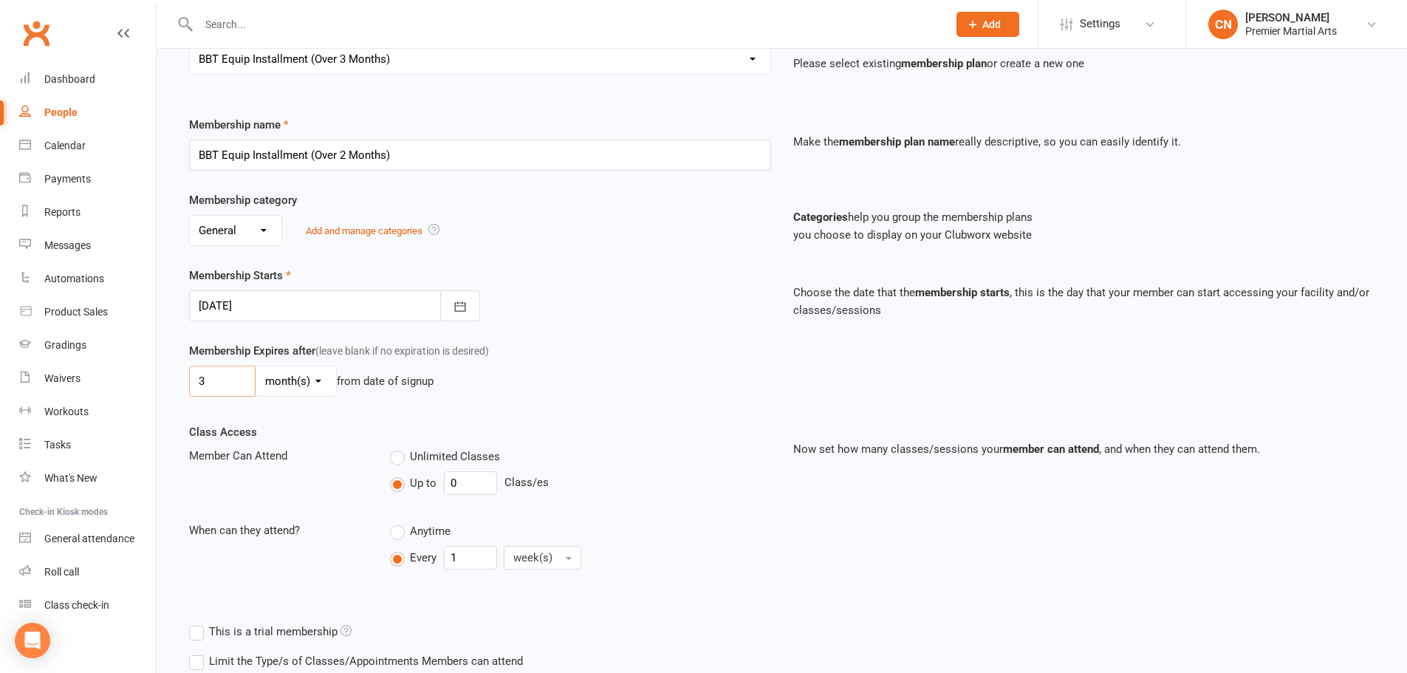
drag, startPoint x: 213, startPoint y: 377, endPoint x: 186, endPoint y: 380, distance: 27.6
click at [186, 380] on div "Membership Expires after (leave blank if no expiration is desired) 3 day(s) wee…" at bounding box center [480, 372] width 604 height 61
type input "2"
click at [573, 374] on div "2 day(s) week(s) month(s) year(s) from date of signup" at bounding box center [480, 381] width 582 height 31
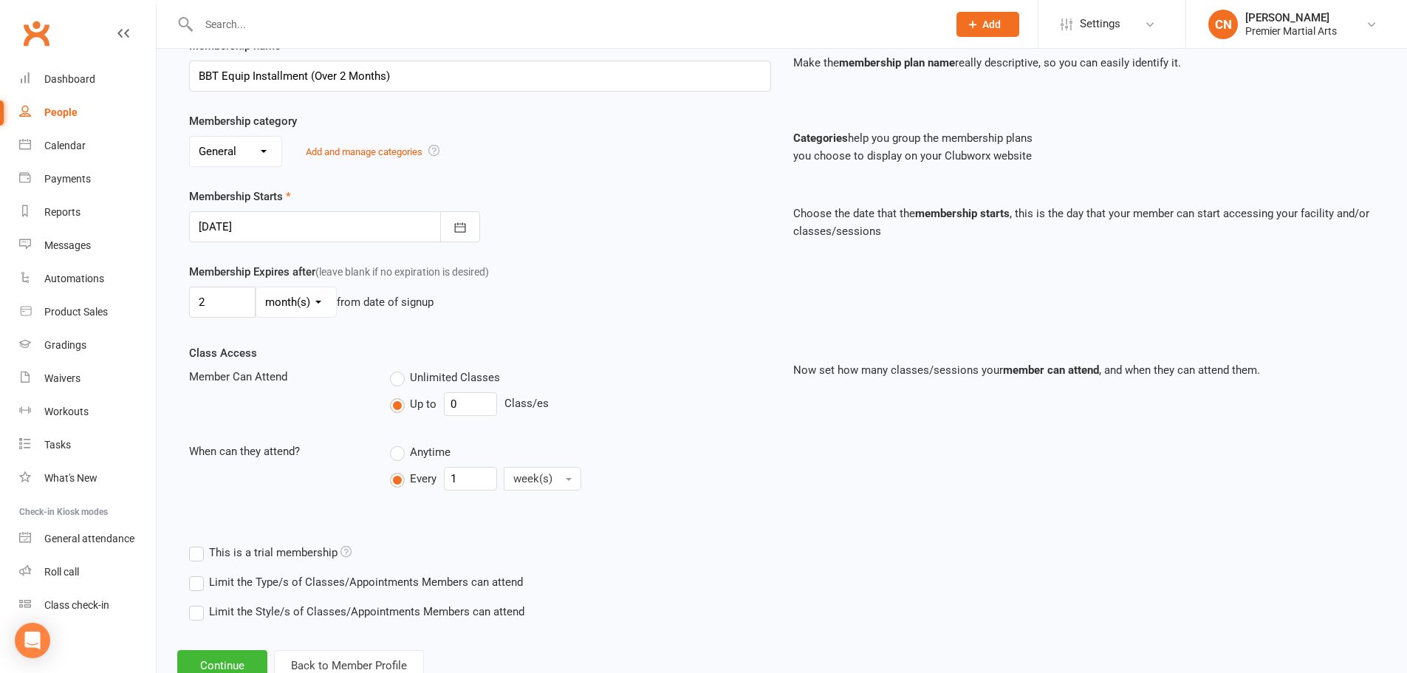
scroll to position [277, 0]
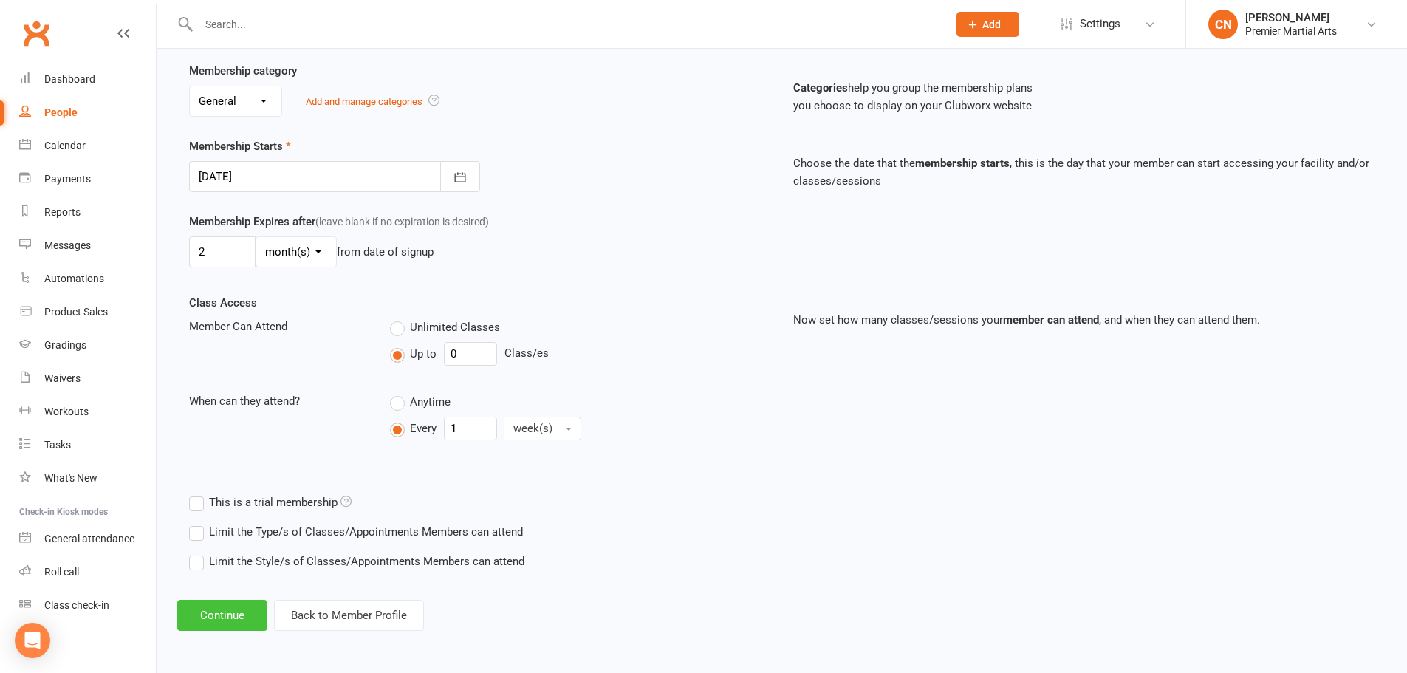
drag, startPoint x: 221, startPoint y: 609, endPoint x: 332, endPoint y: 467, distance: 180.4
click at [332, 467] on div "Add Membership for Alex Mohammadyari Membership details Payments Membership Pla…" at bounding box center [782, 212] width 1250 height 880
click at [213, 611] on button "Continue" at bounding box center [222, 615] width 90 height 31
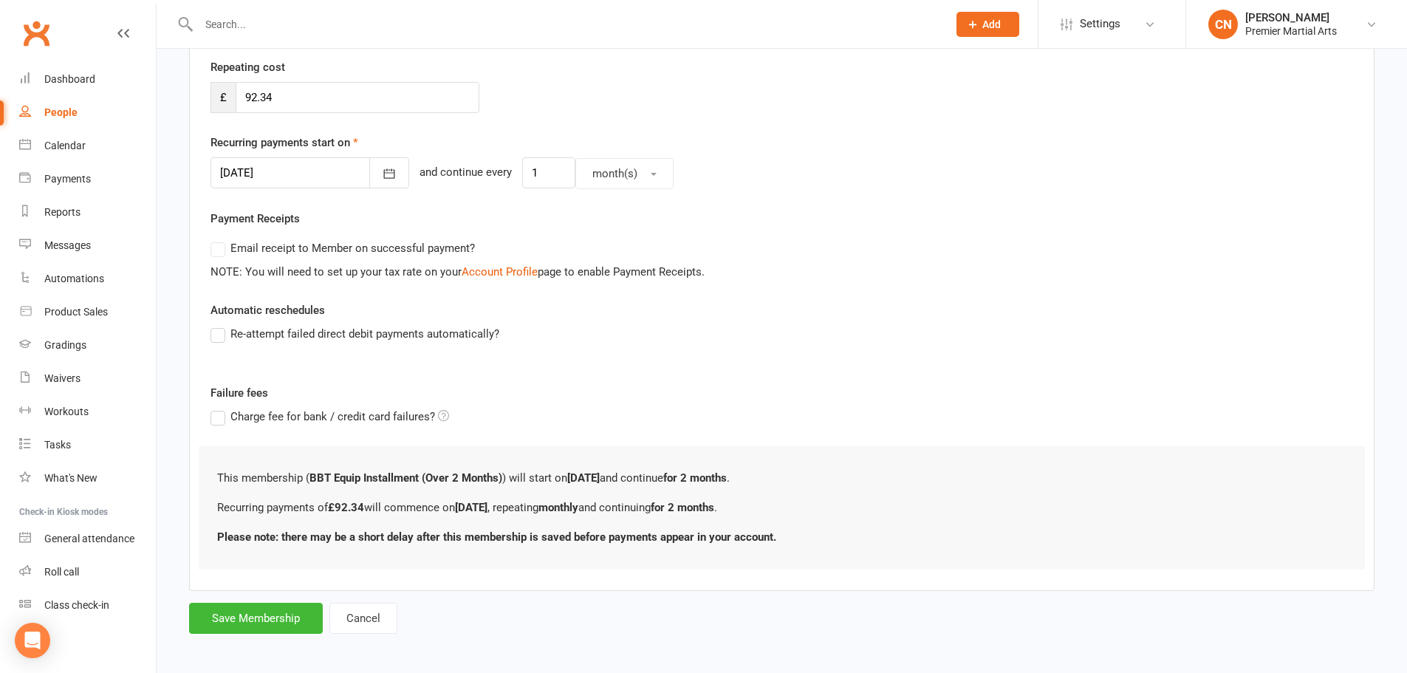
scroll to position [0, 0]
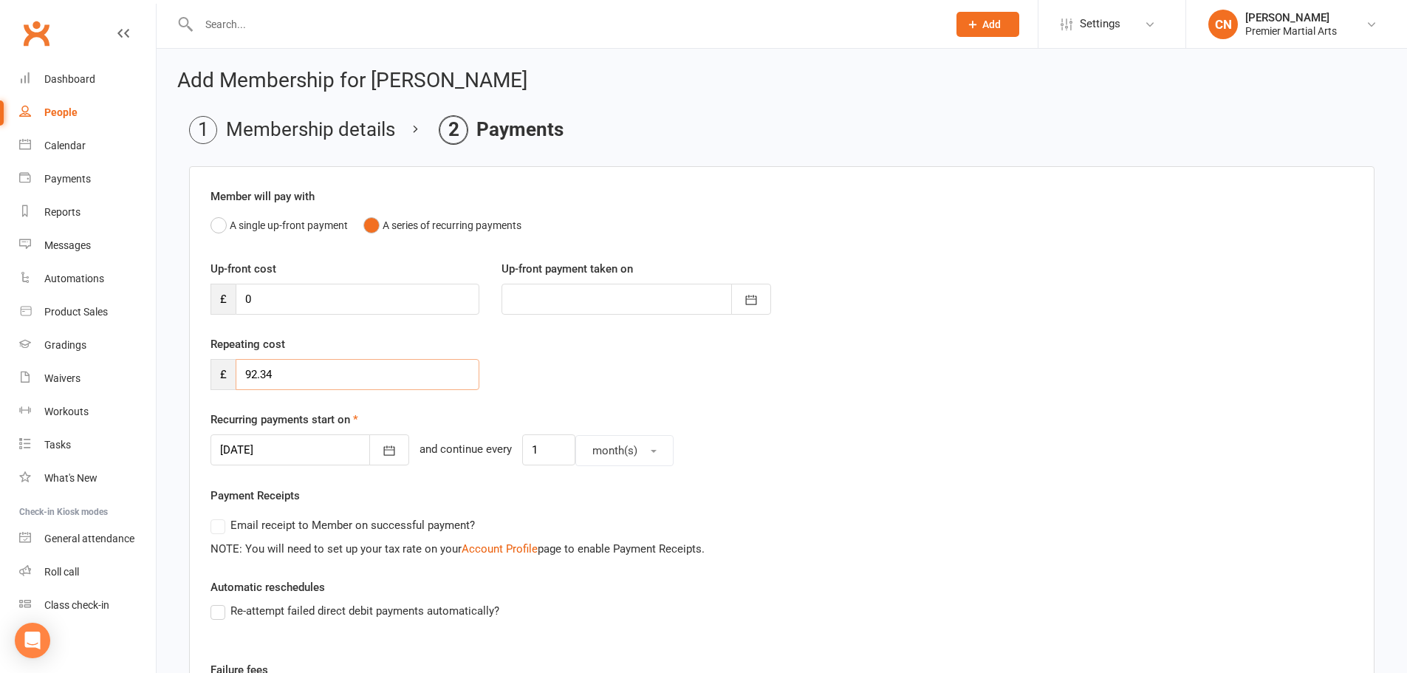
drag, startPoint x: 295, startPoint y: 371, endPoint x: 236, endPoint y: 368, distance: 59.2
click at [236, 368] on input "92.34" at bounding box center [358, 374] width 244 height 31
type input "45.33"
click at [614, 362] on div "Repeating cost £ 45.33" at bounding box center [781, 372] width 1165 height 75
click at [382, 452] on icon "button" at bounding box center [389, 450] width 15 height 15
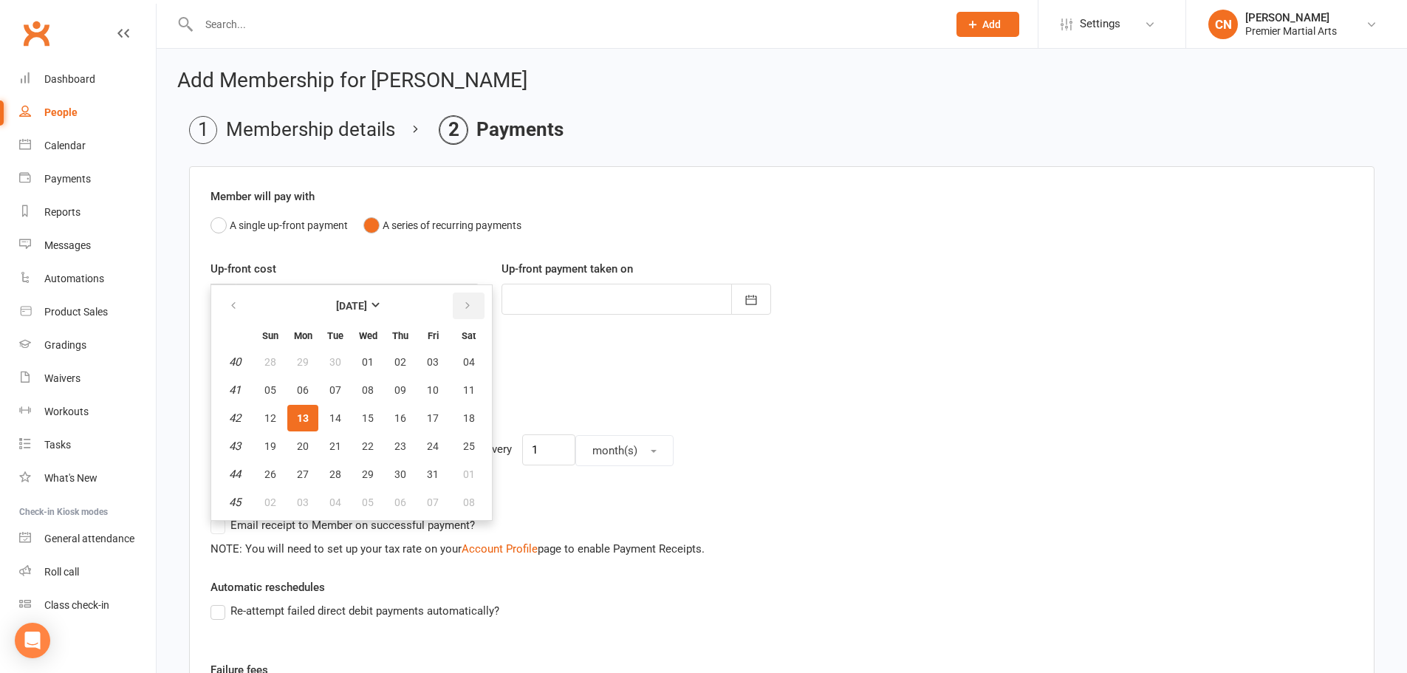
click at [465, 307] on icon "button" at bounding box center [467, 306] width 10 height 12
click at [463, 412] on span "15" at bounding box center [469, 418] width 12 height 12
type input "[DATE]"
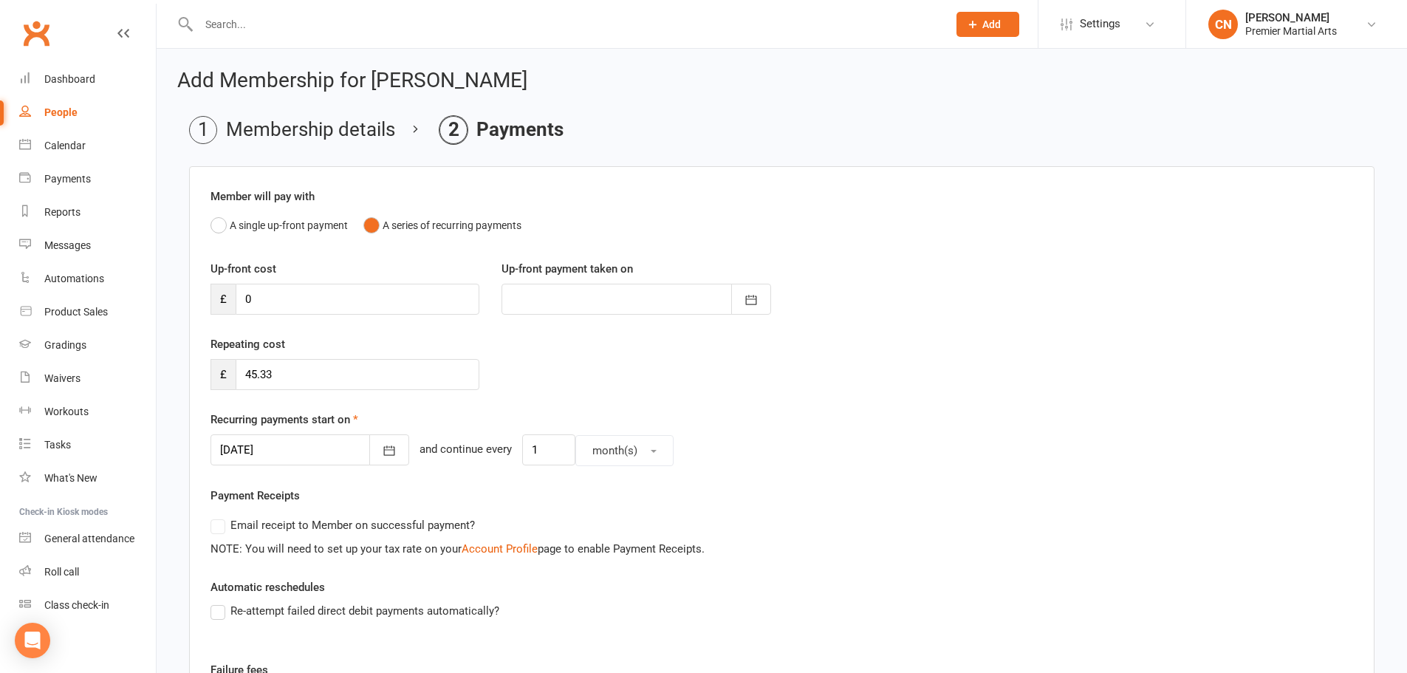
click at [553, 361] on div "Repeating cost £ 45.33" at bounding box center [781, 372] width 1165 height 75
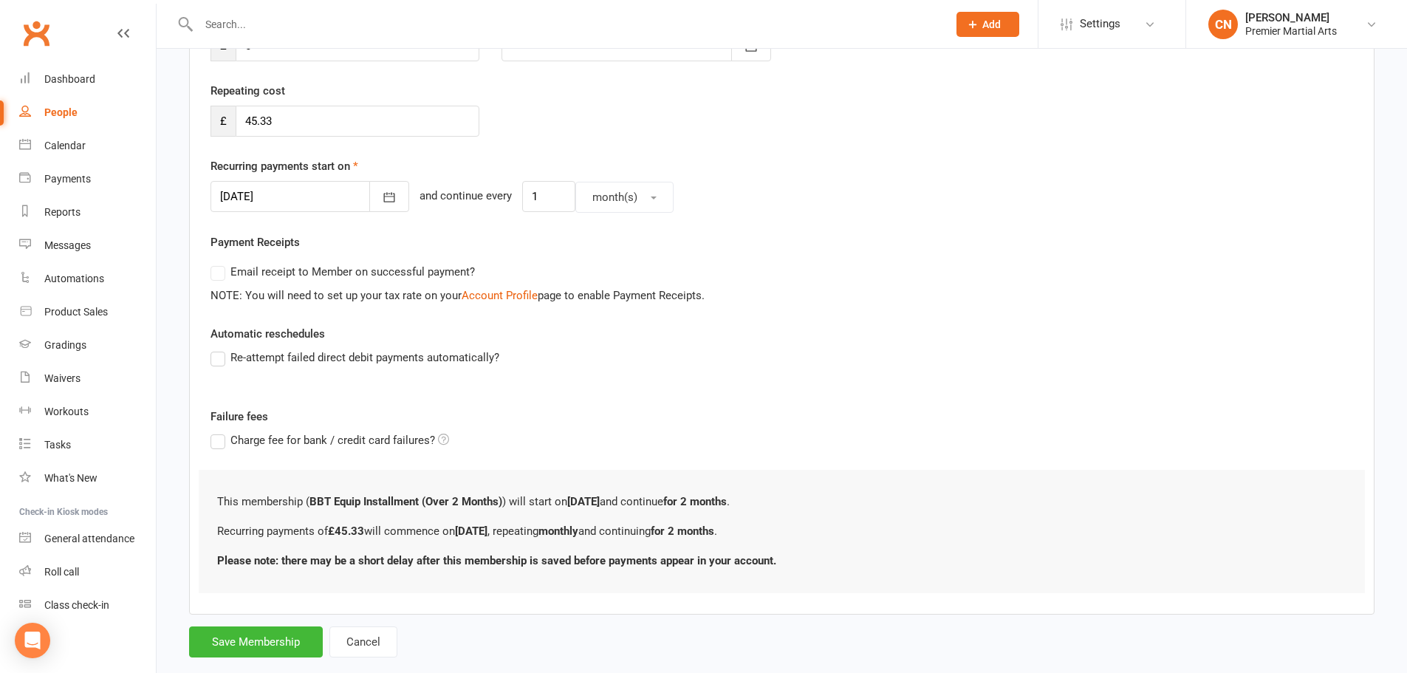
scroll to position [283, 0]
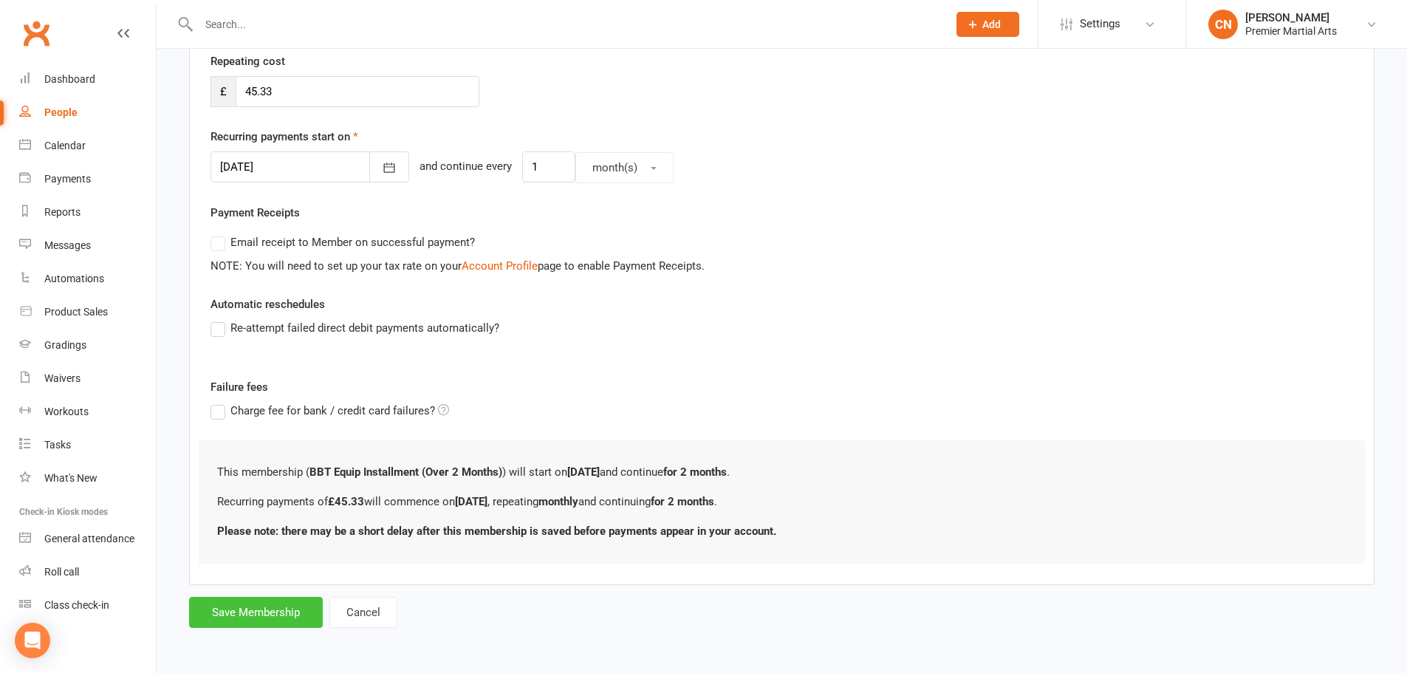
click at [247, 605] on button "Save Membership" at bounding box center [256, 612] width 134 height 31
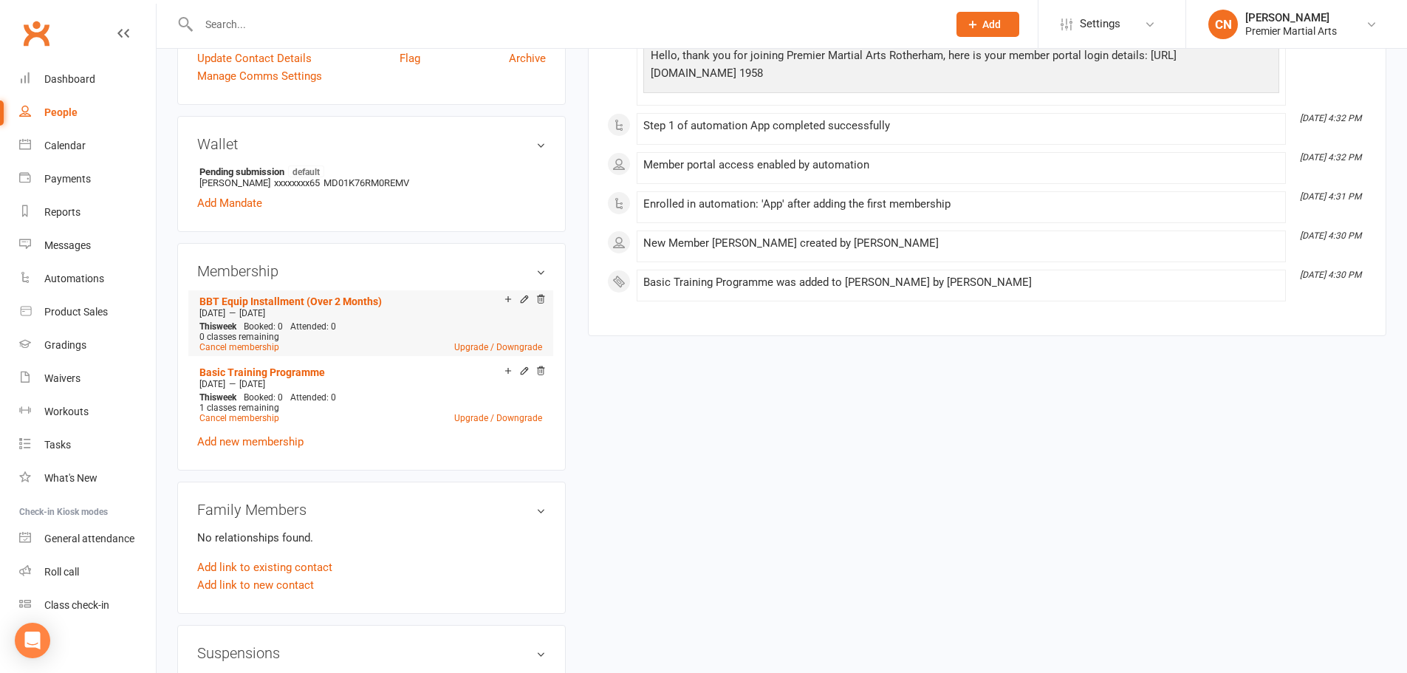
scroll to position [443, 0]
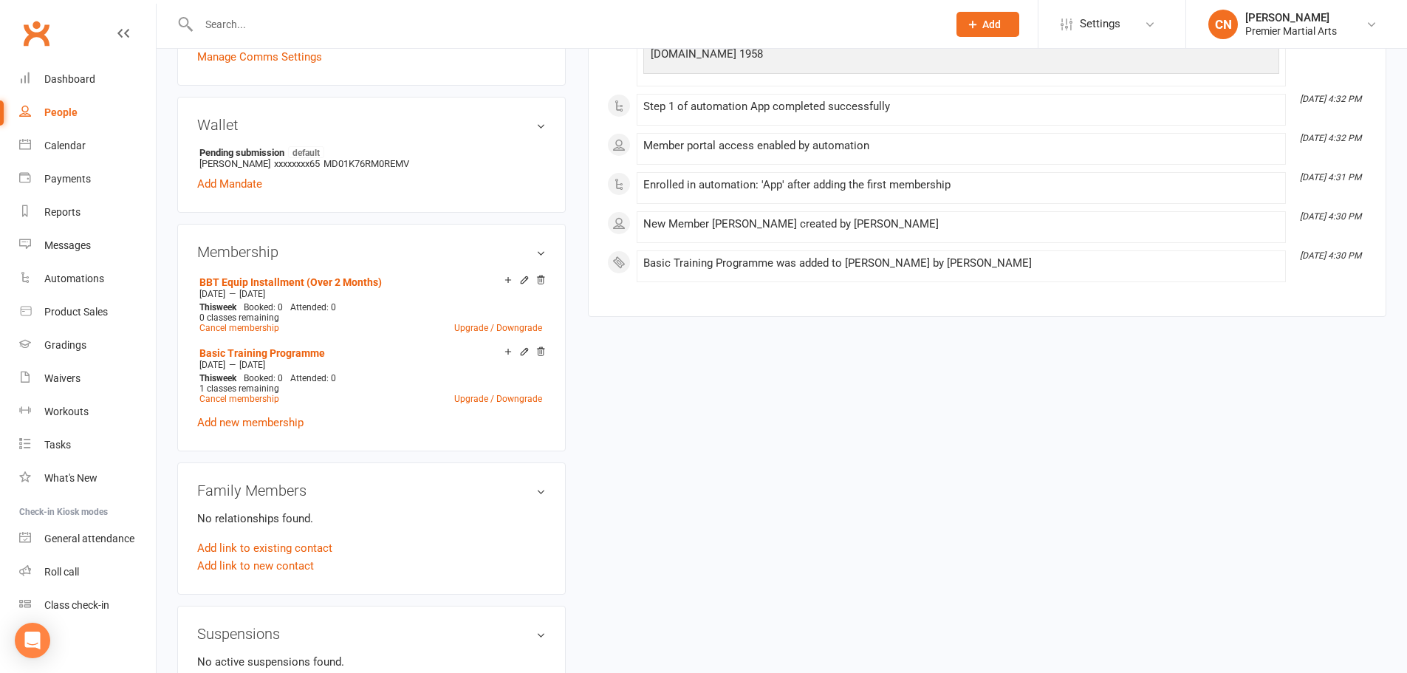
click at [543, 281] on icon at bounding box center [540, 280] width 10 height 10
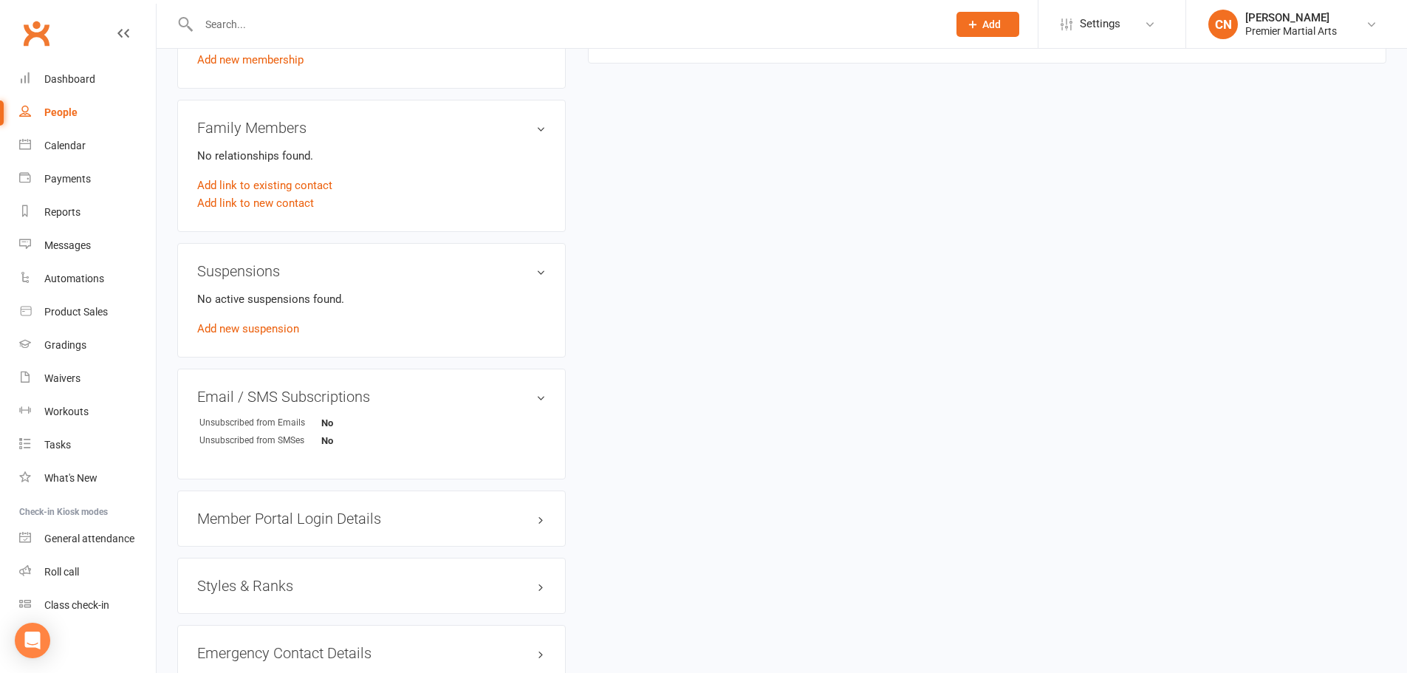
scroll to position [738, 0]
click at [299, 514] on h3 "Member Portal Login Details" at bounding box center [371, 515] width 349 height 16
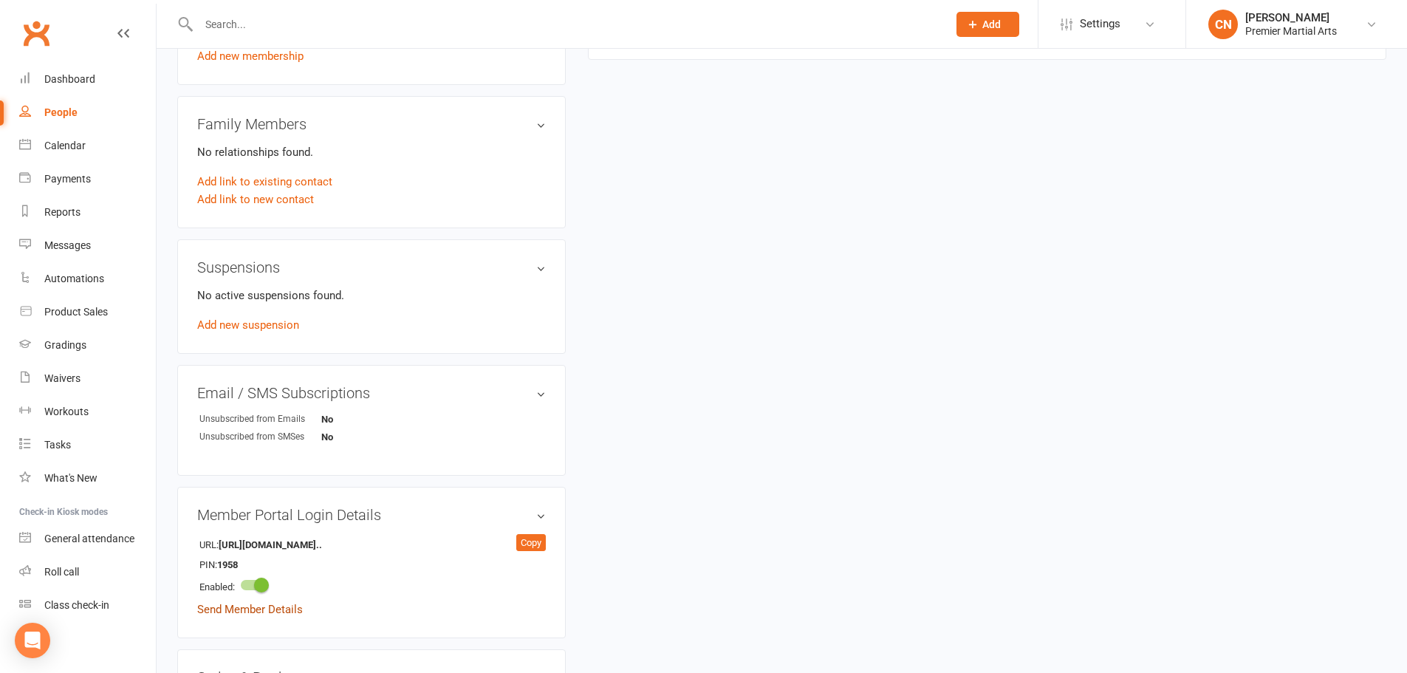
click at [270, 610] on link "Send Member Details" at bounding box center [250, 609] width 106 height 13
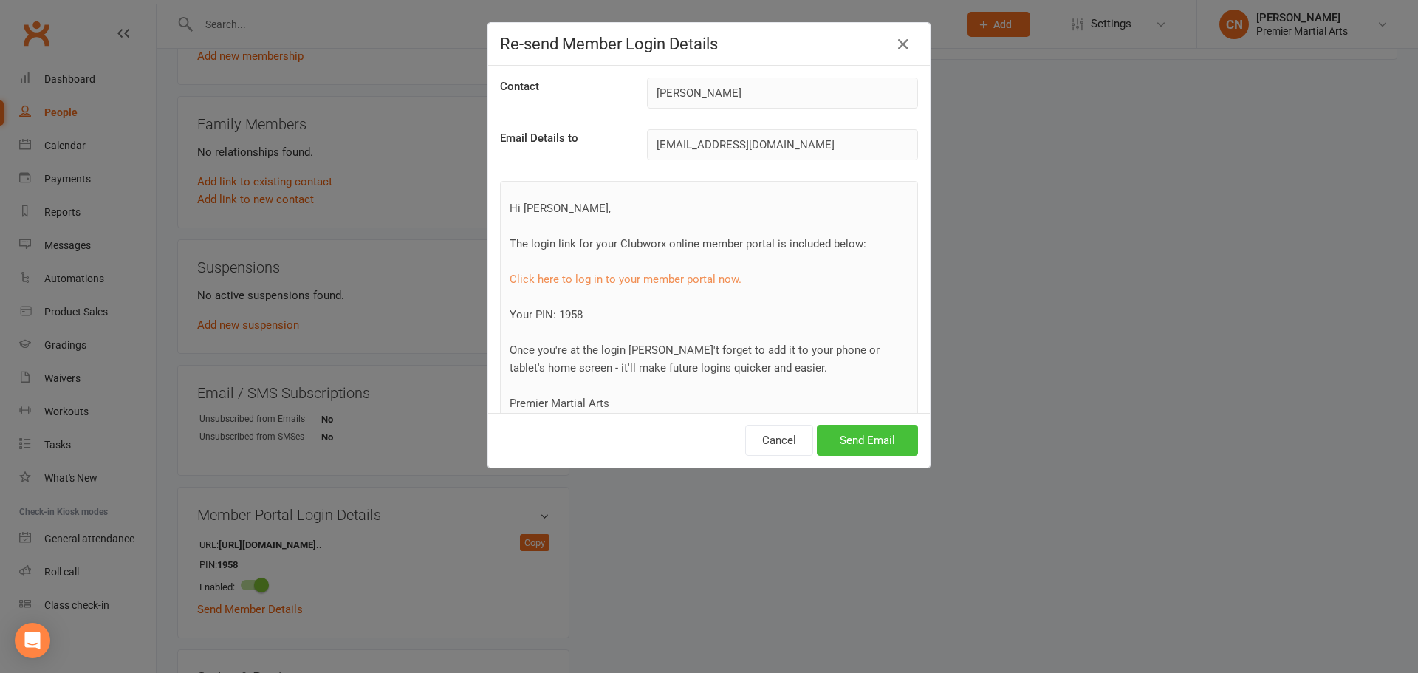
click at [853, 447] on button "Send Email" at bounding box center [867, 440] width 101 height 31
